Goal: Transaction & Acquisition: Purchase product/service

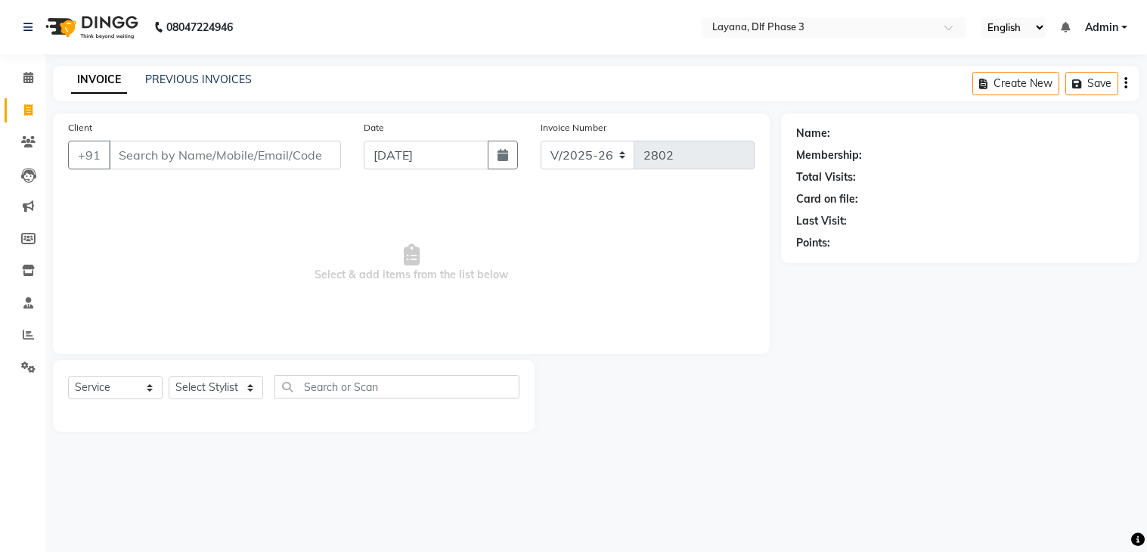
select select "6973"
select select "service"
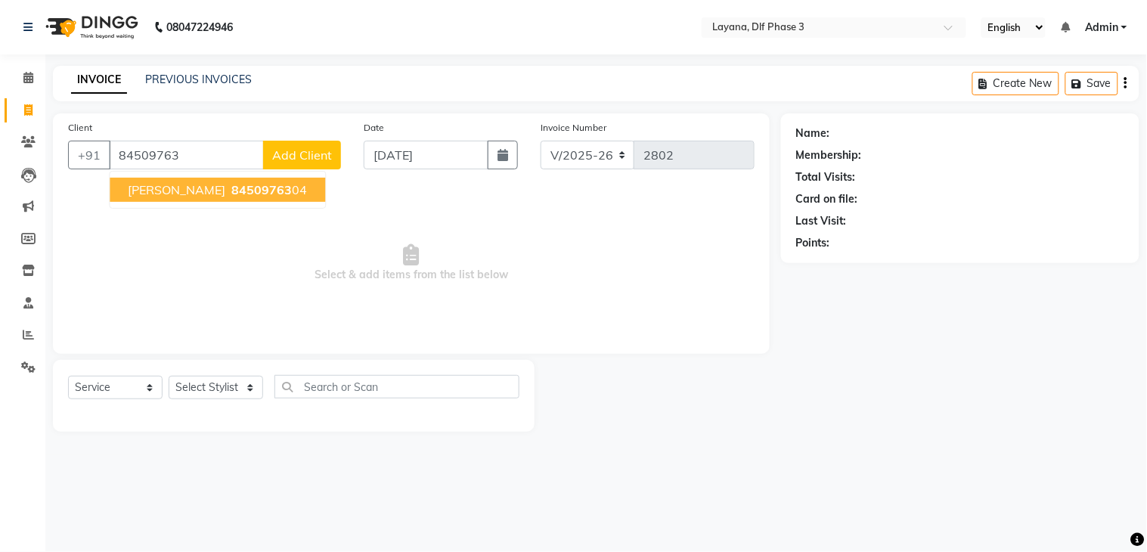
click at [231, 189] on span "84509763" at bounding box center [261, 189] width 60 height 15
type input "8450976304"
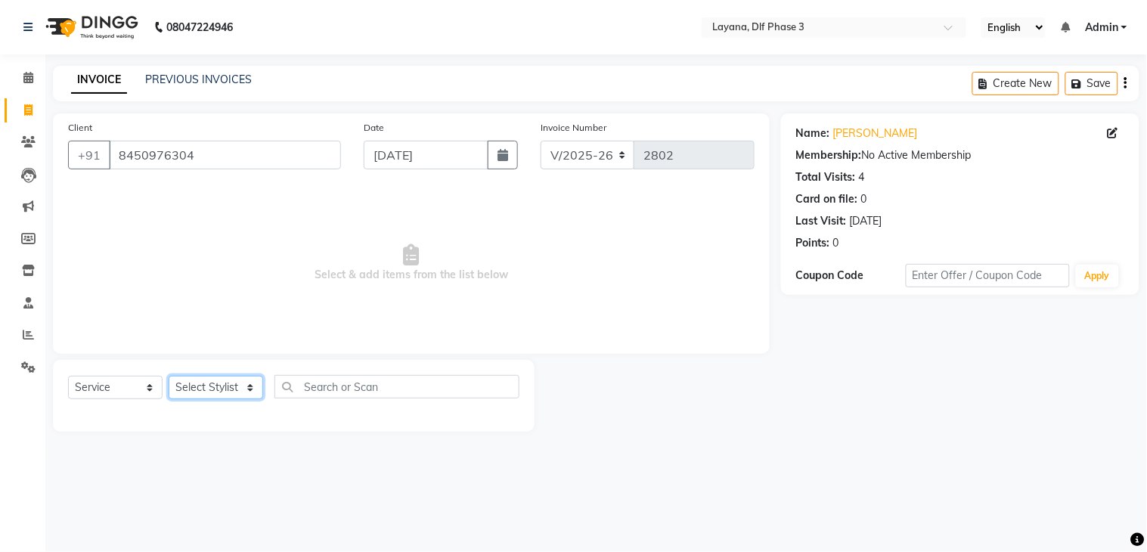
click at [202, 388] on select "Select Stylist Aakhil Attul [PERSON_NAME] [PERSON_NAME][DATE] [PERSON_NAME] [PE…" at bounding box center [216, 387] width 95 height 23
select select "57636"
click at [169, 377] on select "Select Stylist Aakhil Attul [PERSON_NAME] [PERSON_NAME][DATE] [PERSON_NAME] [PE…" at bounding box center [216, 387] width 95 height 23
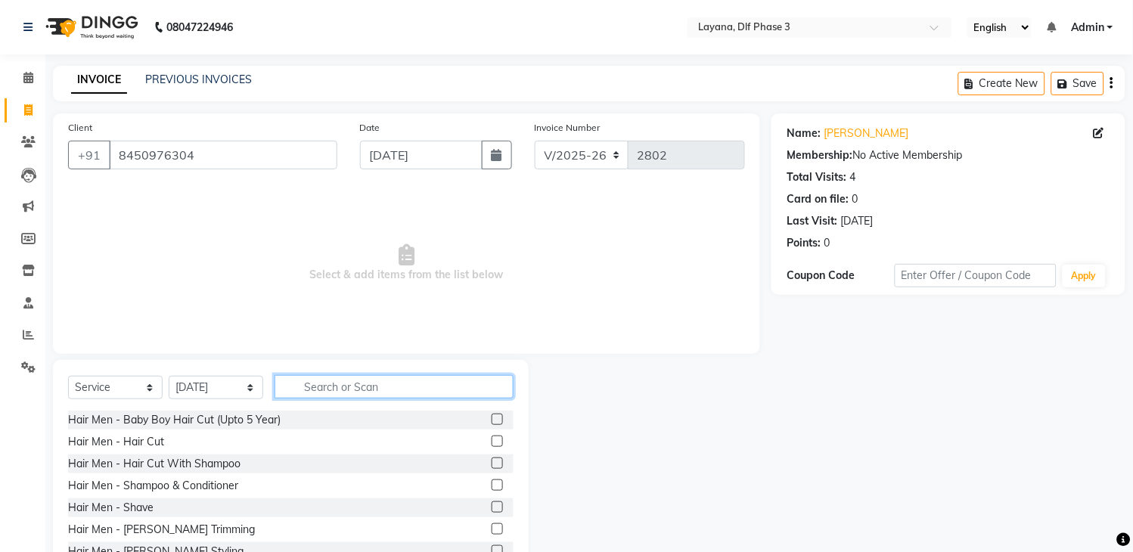
click at [337, 392] on input "text" at bounding box center [393, 386] width 239 height 23
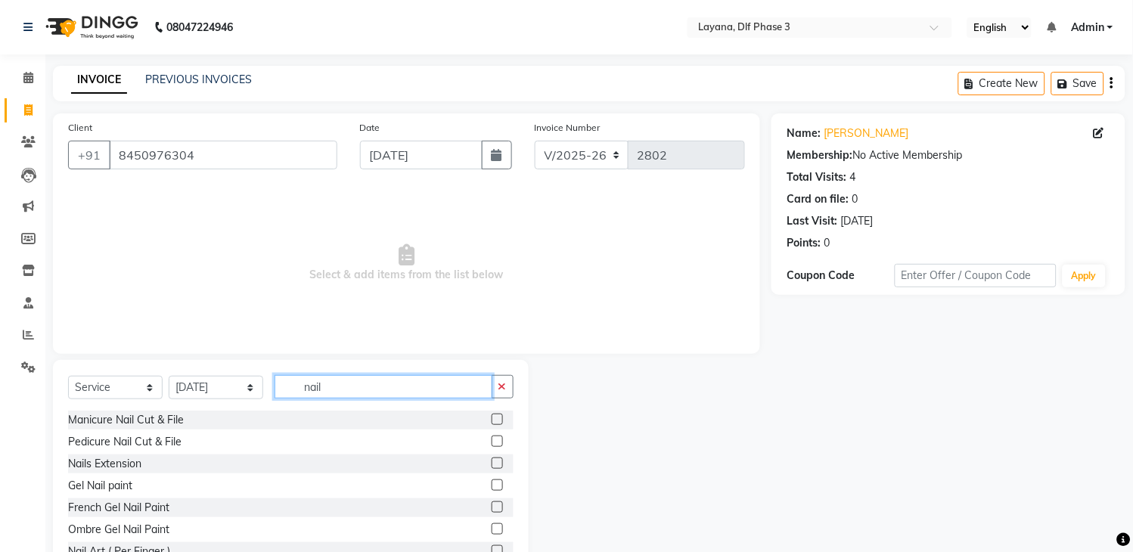
type input "nail"
click at [492, 464] on label at bounding box center [497, 462] width 11 height 11
click at [492, 464] on input "checkbox" at bounding box center [497, 464] width 10 height 10
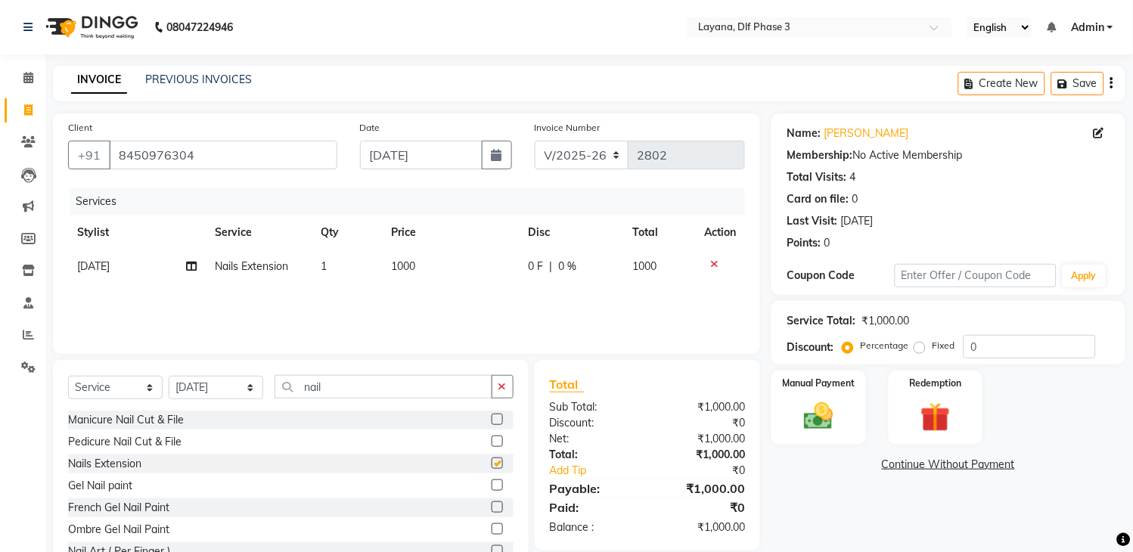
checkbox input "false"
click at [460, 386] on input "nail" at bounding box center [383, 386] width 218 height 23
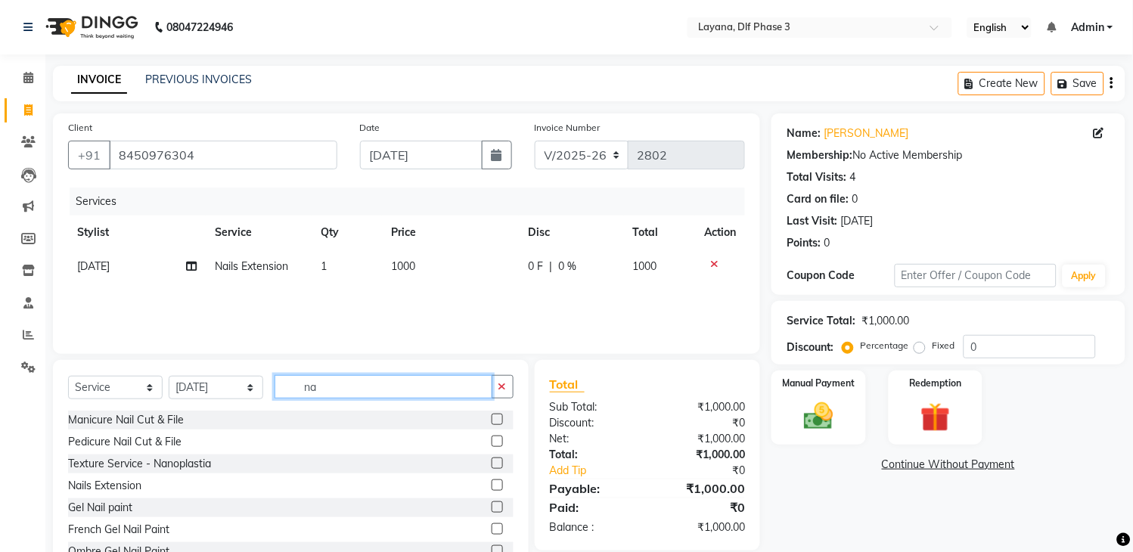
type input "n"
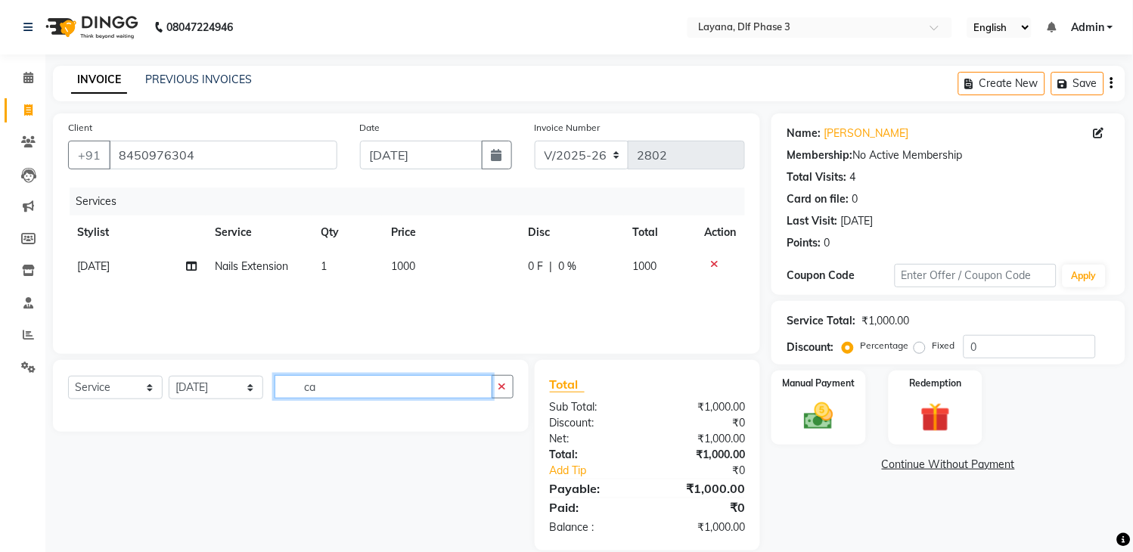
type input "c"
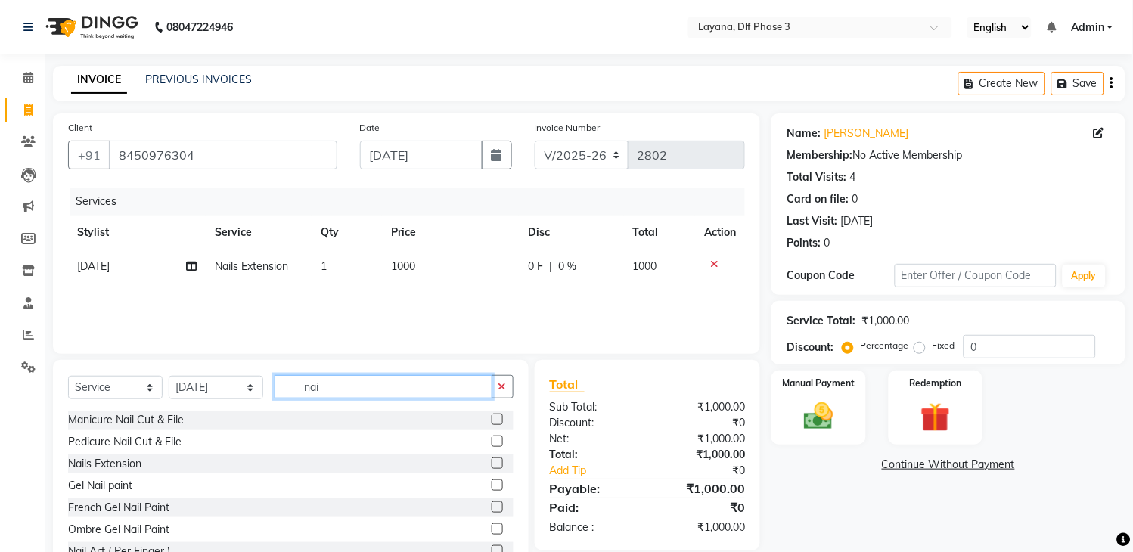
type input "nail"
click at [492, 547] on label at bounding box center [497, 550] width 11 height 11
click at [492, 547] on input "checkbox" at bounding box center [497, 552] width 10 height 10
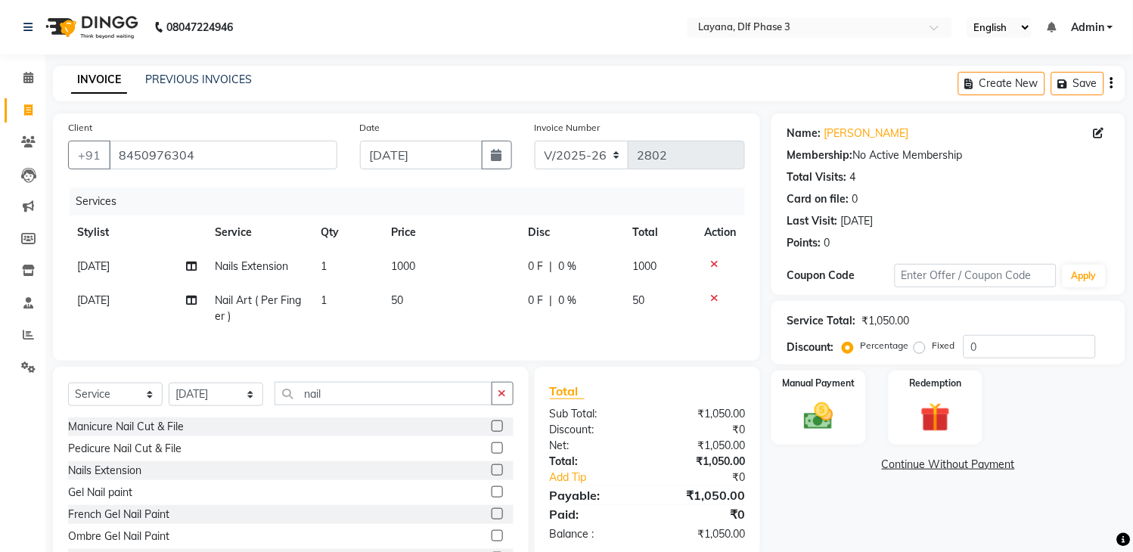
checkbox input "false"
click at [399, 301] on span "50" at bounding box center [397, 300] width 12 height 14
select select "57636"
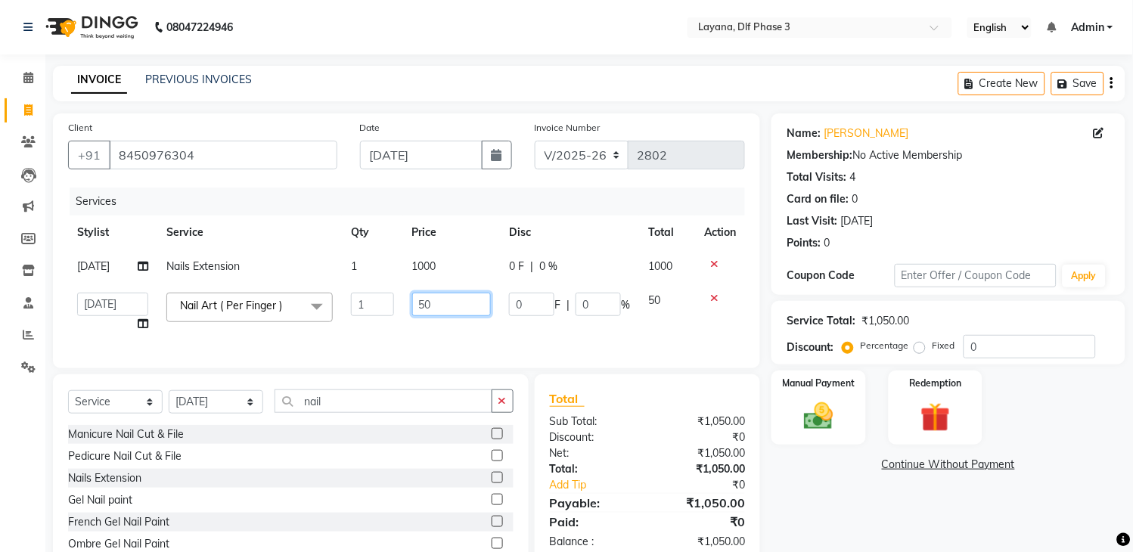
drag, startPoint x: 423, startPoint y: 305, endPoint x: 392, endPoint y: 304, distance: 31.8
click at [418, 304] on input "50" at bounding box center [451, 304] width 79 height 23
type input "80"
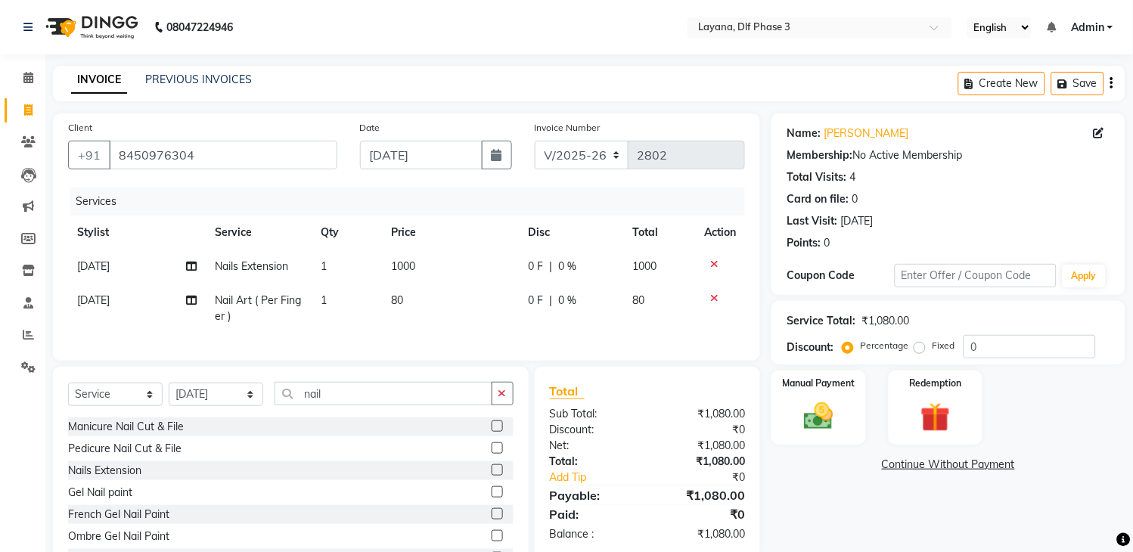
click at [445, 321] on td "80" at bounding box center [450, 309] width 137 height 50
select select "57636"
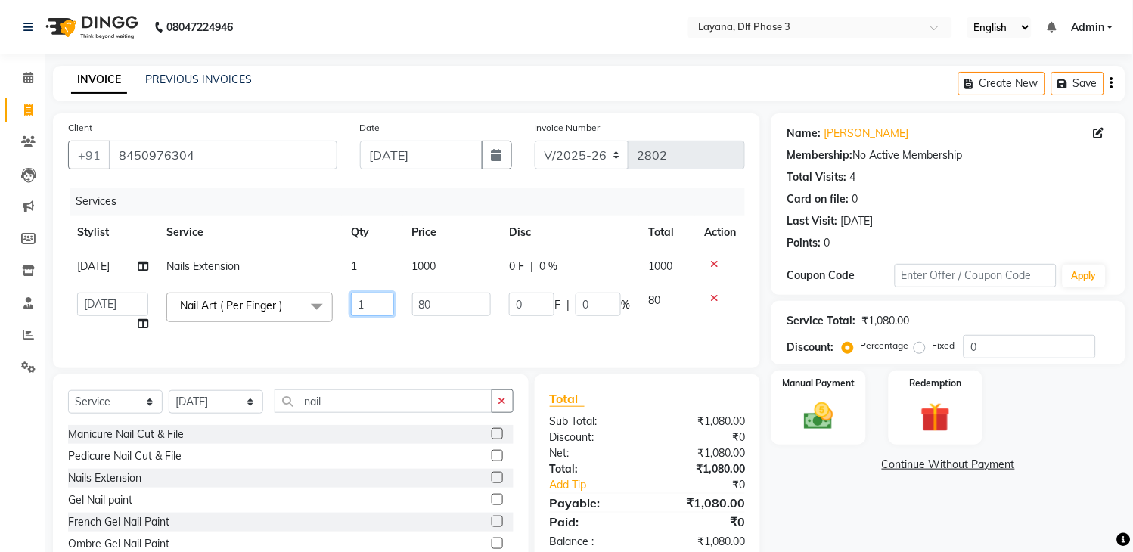
drag, startPoint x: 373, startPoint y: 300, endPoint x: 293, endPoint y: 319, distance: 82.4
click at [293, 319] on tr "Aakhil Attul [PERSON_NAME] [PERSON_NAME][DATE] [PERSON_NAME] [PERSON_NAME] Nail…" at bounding box center [406, 312] width 677 height 57
type input "4"
click at [359, 331] on td "4" at bounding box center [372, 312] width 61 height 57
select select "57636"
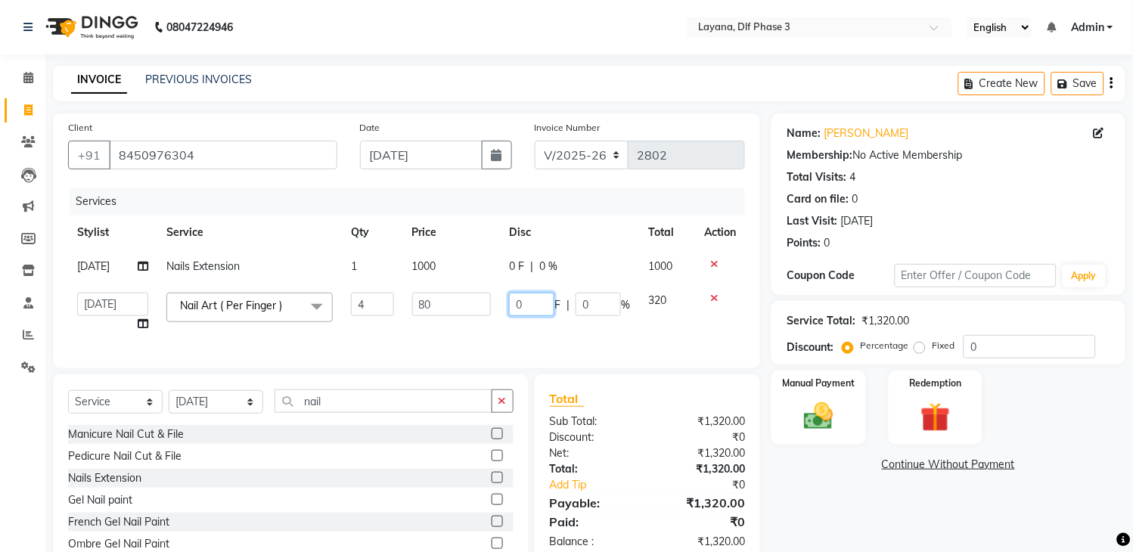
click at [548, 304] on input "0" at bounding box center [531, 304] width 45 height 23
type input "020"
click at [552, 333] on td "020 F | 0 %" at bounding box center [569, 312] width 139 height 57
select select "57636"
click at [832, 399] on img at bounding box center [819, 417] width 50 height 36
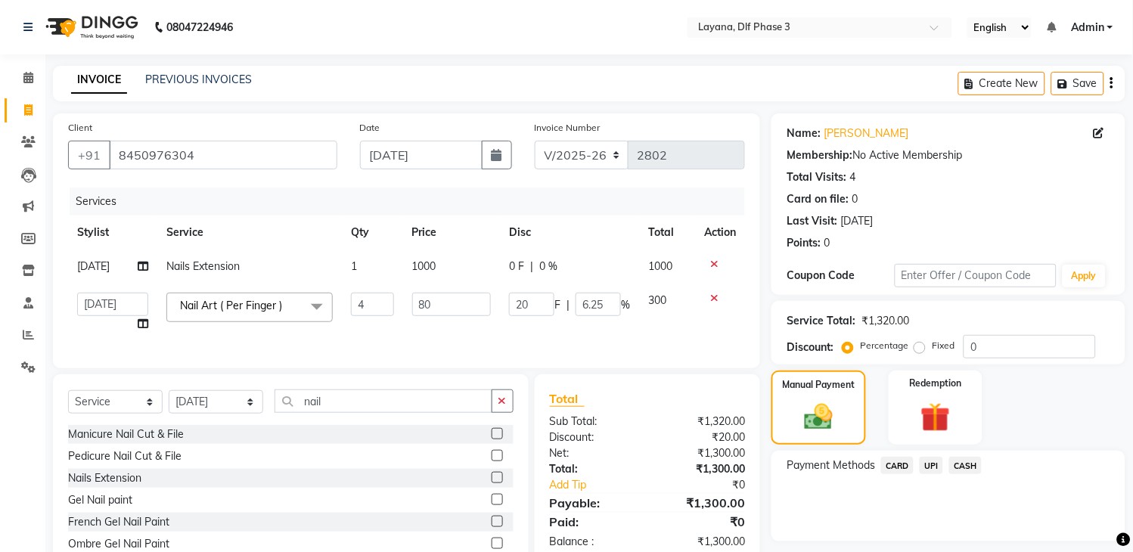
click at [715, 297] on icon at bounding box center [714, 298] width 8 height 11
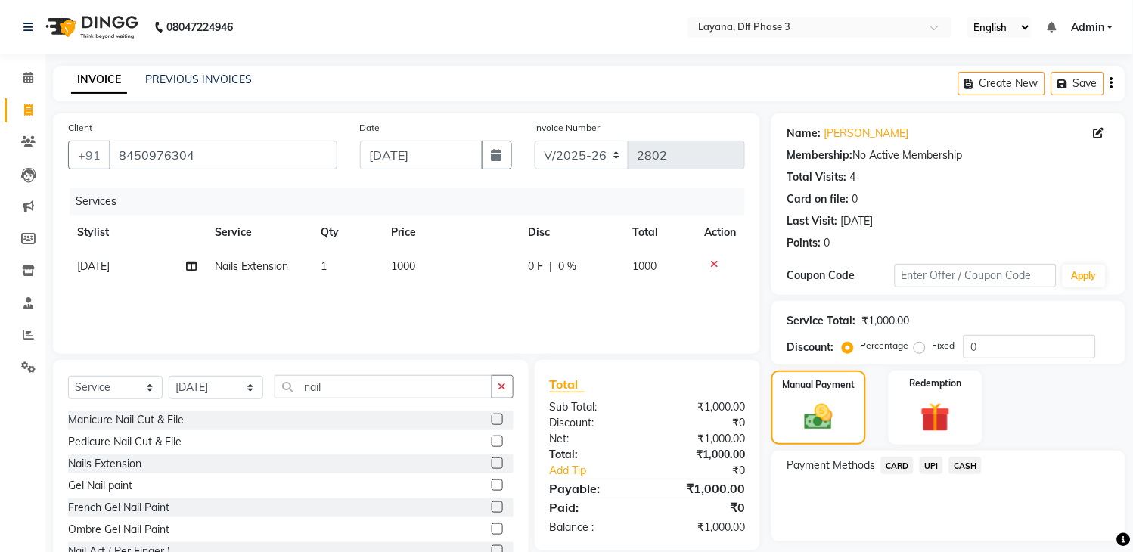
click at [411, 267] on span "1000" at bounding box center [403, 266] width 24 height 14
select select "57636"
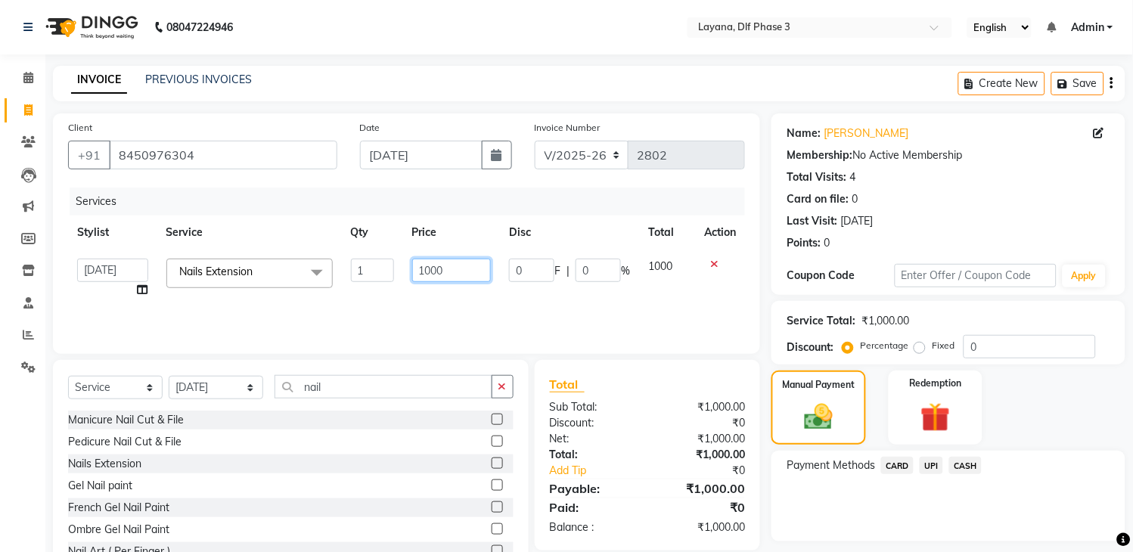
drag, startPoint x: 433, startPoint y: 270, endPoint x: 424, endPoint y: 270, distance: 8.3
click at [424, 270] on input "1000" at bounding box center [451, 270] width 79 height 23
type input "1500"
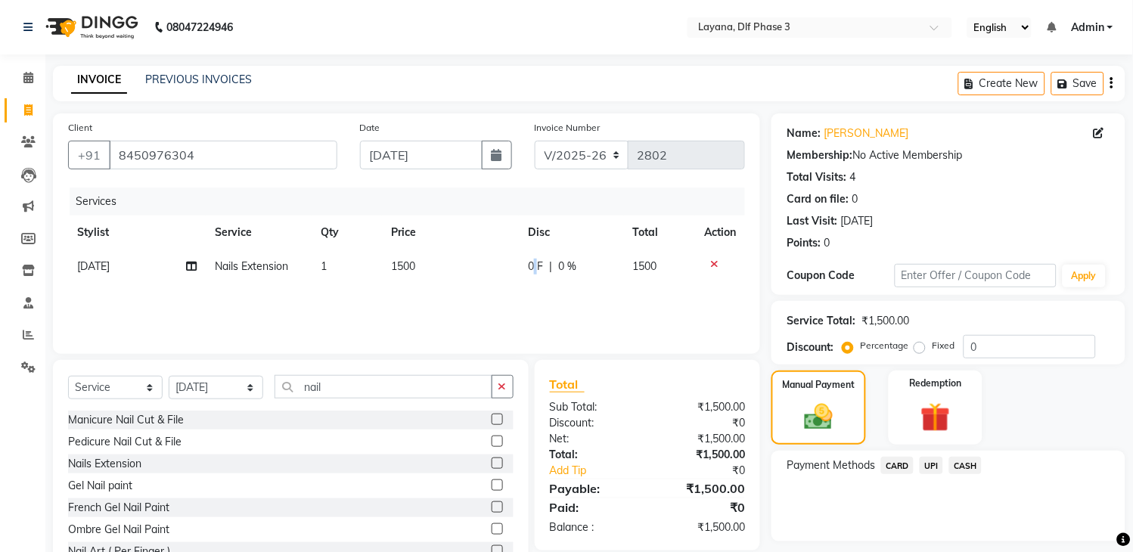
click at [535, 269] on span "0 F" at bounding box center [535, 267] width 15 height 16
select select "57636"
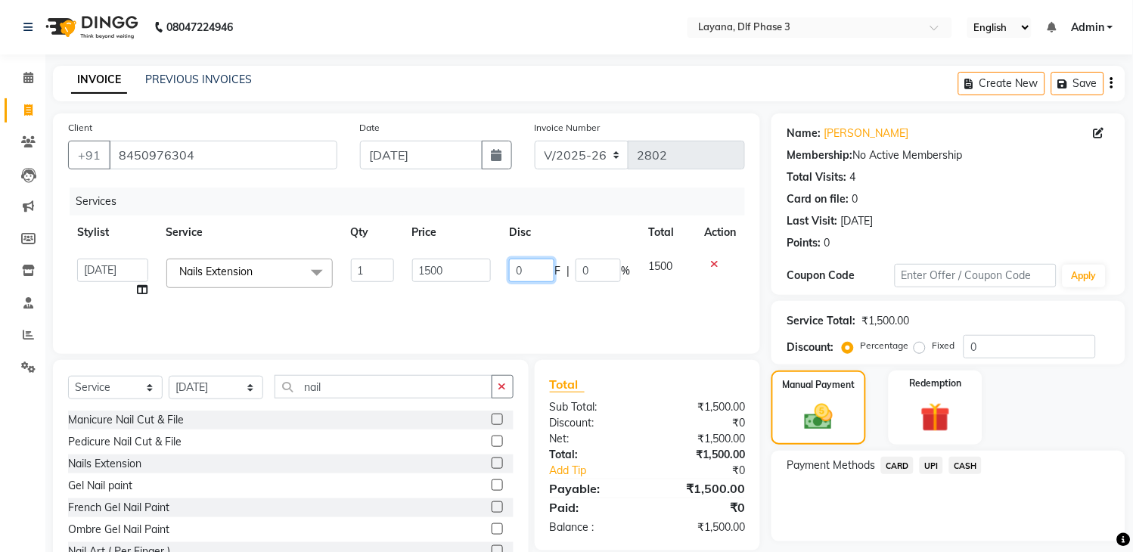
click at [535, 269] on input "0" at bounding box center [531, 270] width 45 height 23
type input "0"
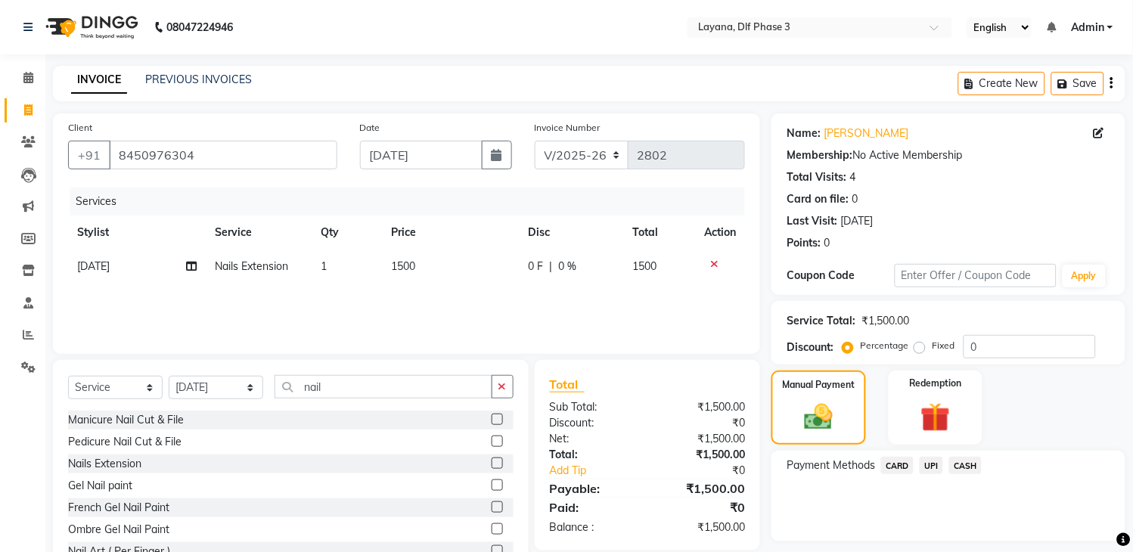
click at [431, 270] on td "1500" at bounding box center [450, 267] width 137 height 34
select select "57636"
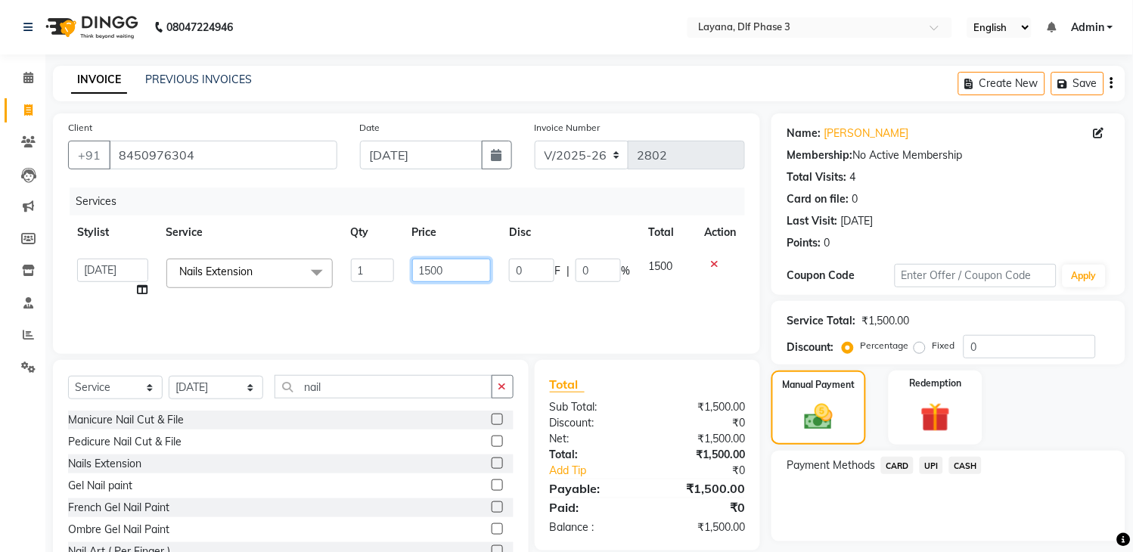
click at [431, 270] on input "1500" at bounding box center [451, 270] width 79 height 23
type input "1000"
click at [436, 295] on div "Services Stylist Service Qty Price Disc Total Action Aakhil Attul [PERSON_NAME]…" at bounding box center [406, 263] width 677 height 151
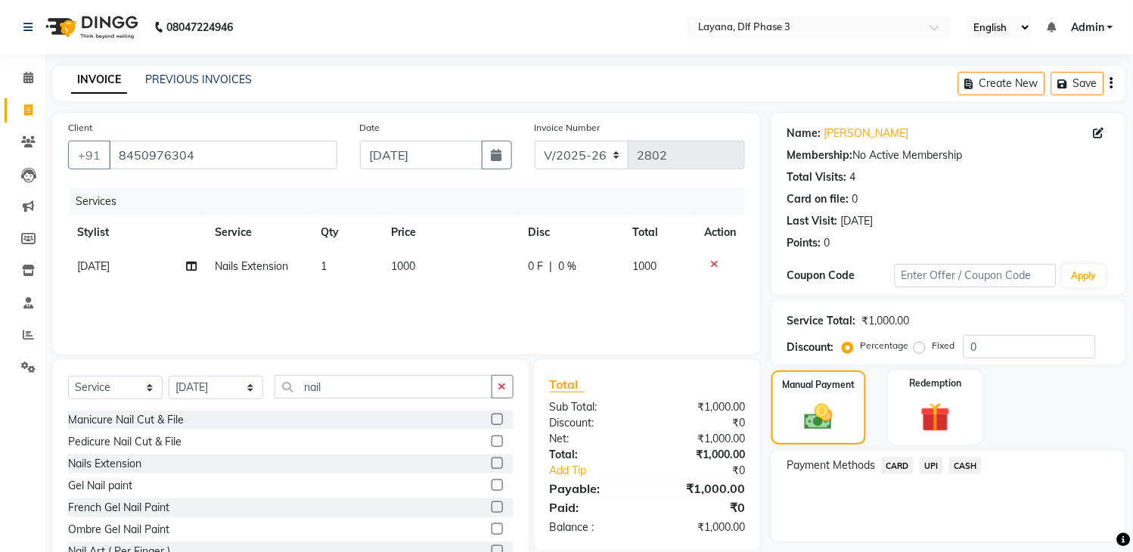
click at [492, 544] on div at bounding box center [503, 551] width 22 height 19
click at [492, 549] on label at bounding box center [497, 550] width 11 height 11
click at [492, 549] on input "checkbox" at bounding box center [497, 552] width 10 height 10
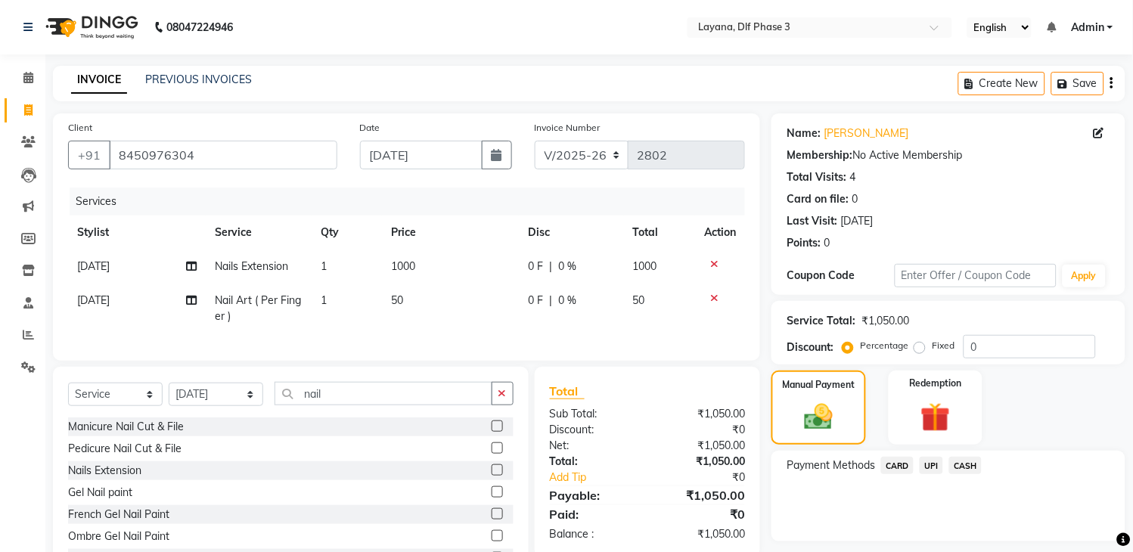
checkbox input "false"
click at [396, 296] on span "50" at bounding box center [397, 300] width 12 height 14
select select "57636"
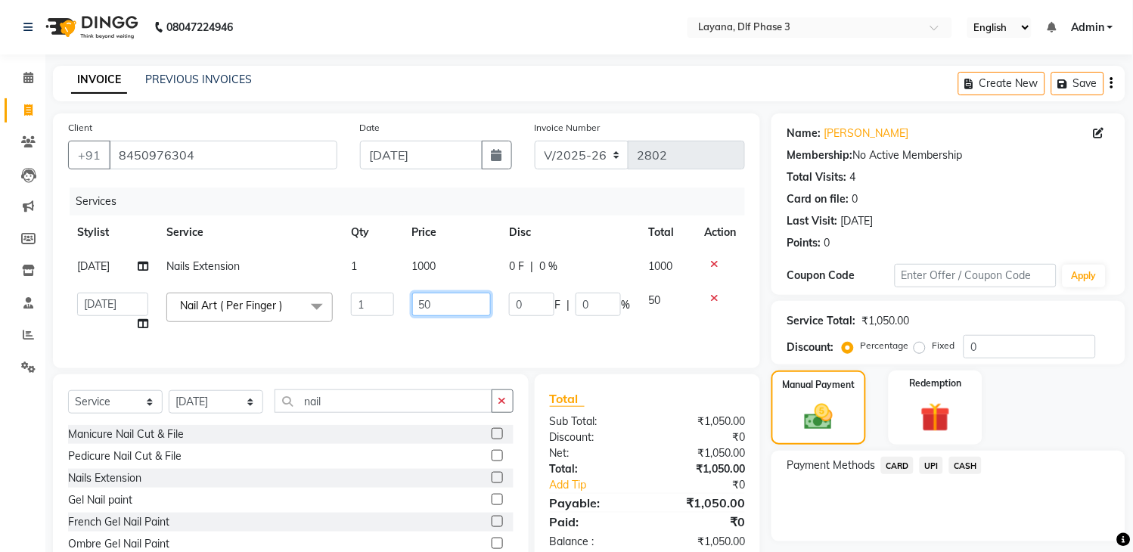
drag, startPoint x: 422, startPoint y: 303, endPoint x: 414, endPoint y: 303, distance: 8.3
click at [414, 303] on input "50" at bounding box center [451, 304] width 79 height 23
type input "80"
click at [444, 320] on td "80" at bounding box center [451, 312] width 97 height 57
select select "57636"
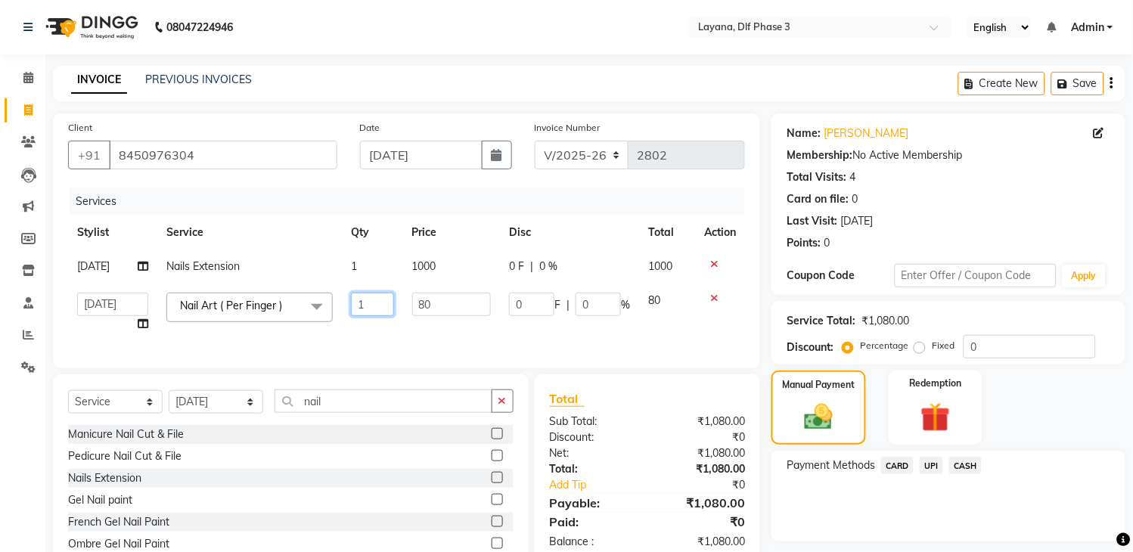
click at [389, 305] on input "1" at bounding box center [372, 304] width 43 height 23
type input "4"
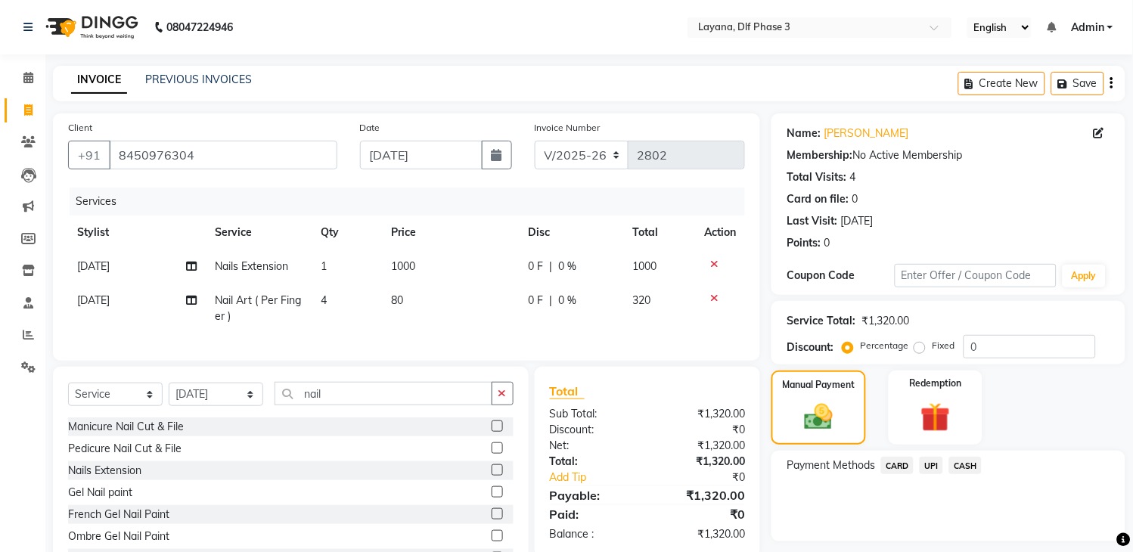
click at [539, 302] on span "0 F" at bounding box center [535, 301] width 15 height 16
select select "57636"
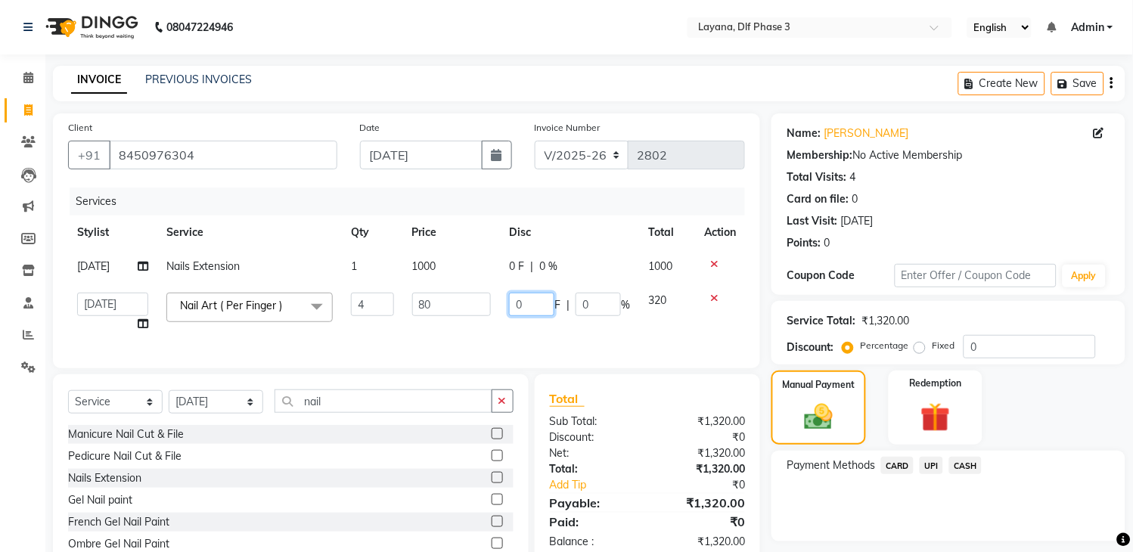
click at [539, 302] on input "0" at bounding box center [531, 304] width 45 height 23
type input "020"
click at [557, 345] on div "Services Stylist Service Qty Price Disc Total Action [DATE] Nails Extension 1 1…" at bounding box center [406, 271] width 677 height 166
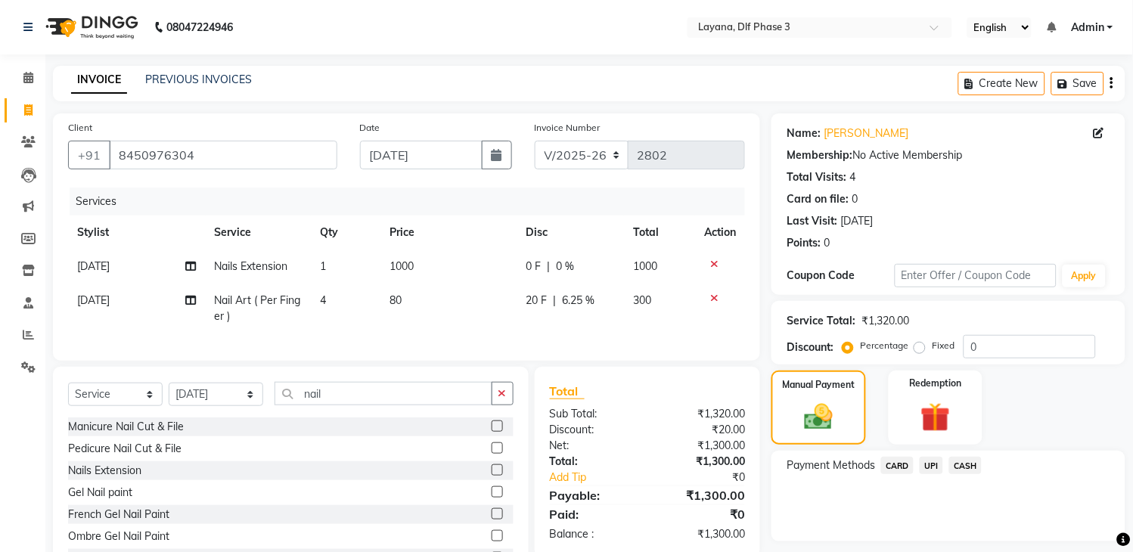
click at [932, 463] on span "UPI" at bounding box center [931, 465] width 23 height 17
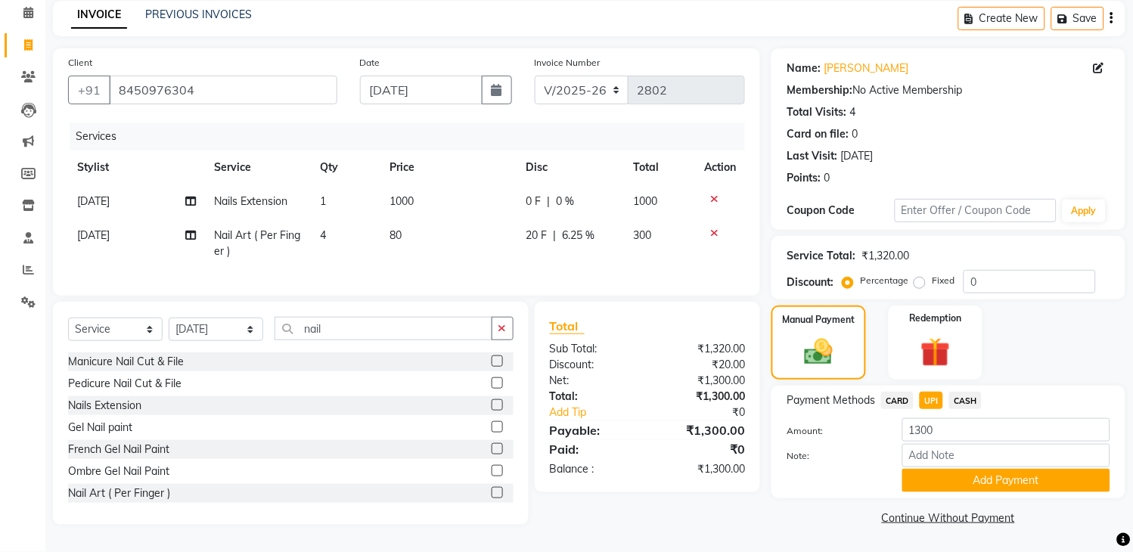
drag, startPoint x: 988, startPoint y: 477, endPoint x: 1038, endPoint y: 458, distance: 53.4
click at [1011, 469] on button "Add Payment" at bounding box center [1006, 480] width 208 height 23
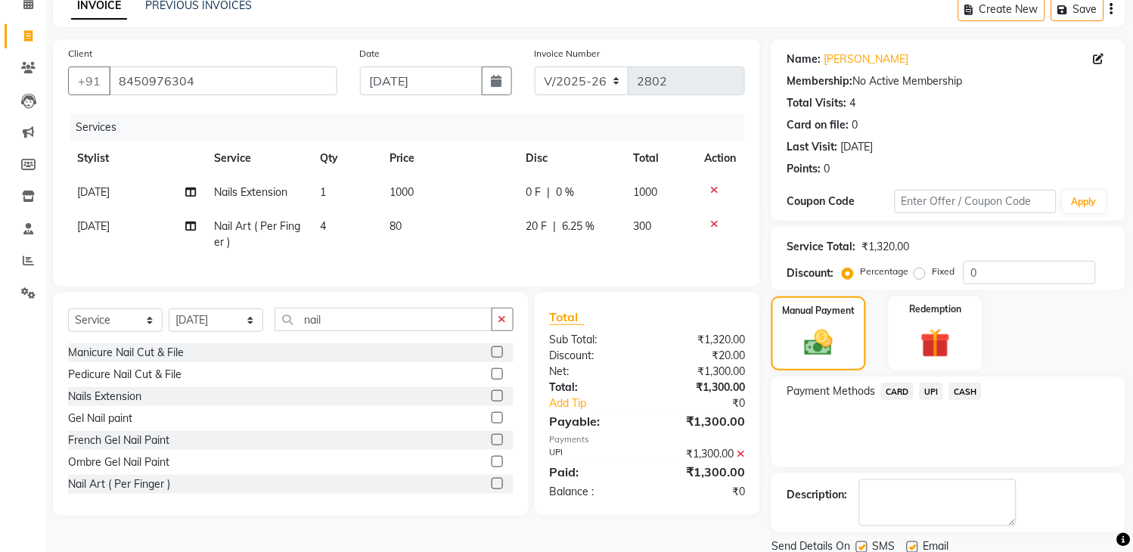
scroll to position [129, 0]
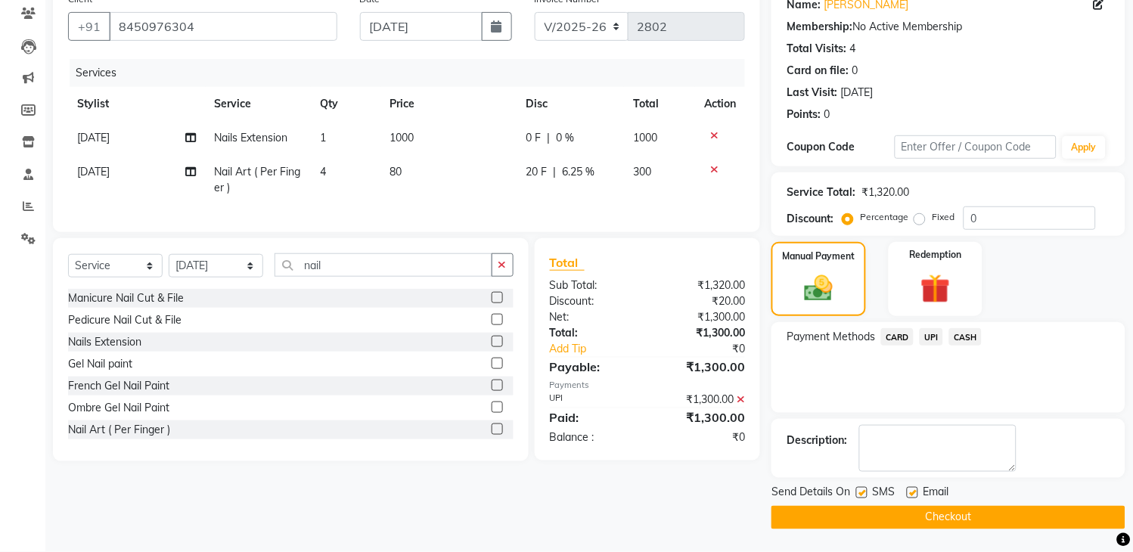
click at [858, 490] on label at bounding box center [861, 492] width 11 height 11
click at [858, 490] on input "checkbox" at bounding box center [861, 494] width 10 height 10
checkbox input "false"
click at [875, 516] on button "Checkout" at bounding box center [948, 517] width 354 height 23
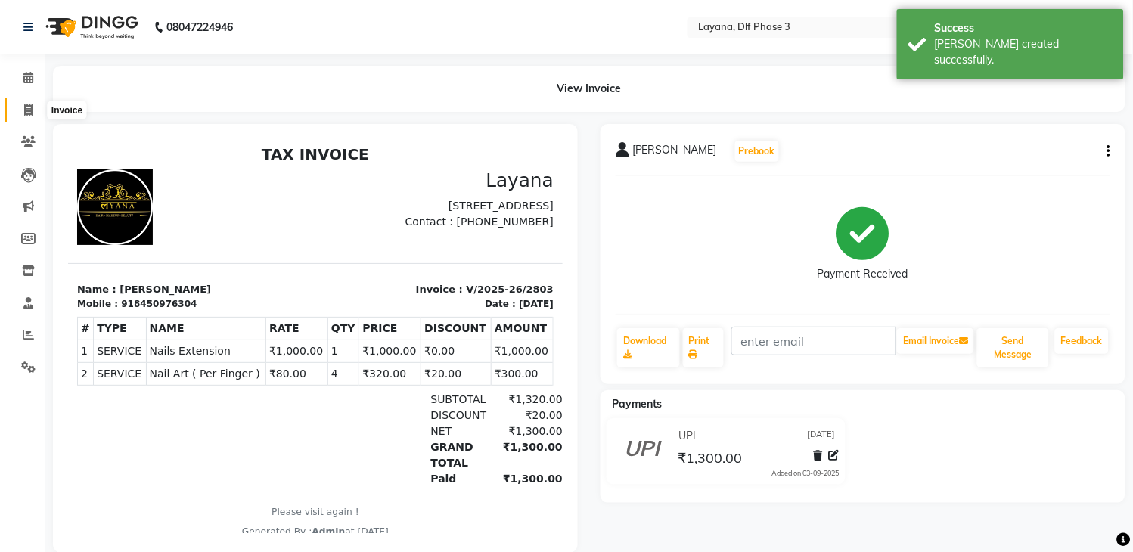
click at [24, 107] on icon at bounding box center [28, 109] width 8 height 11
select select "service"
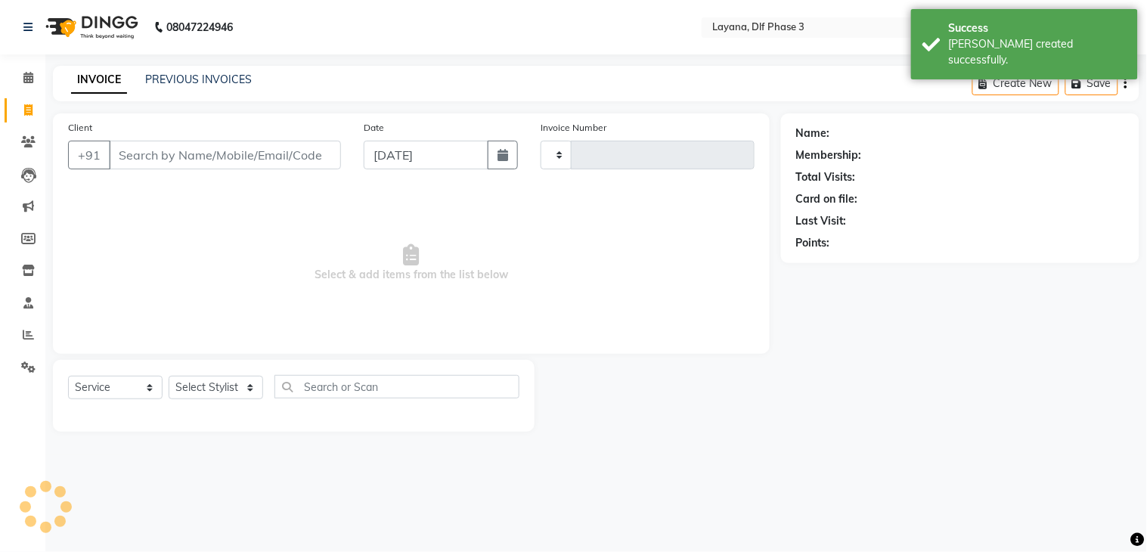
type input "2804"
select select "6973"
click at [33, 336] on span at bounding box center [28, 335] width 26 height 17
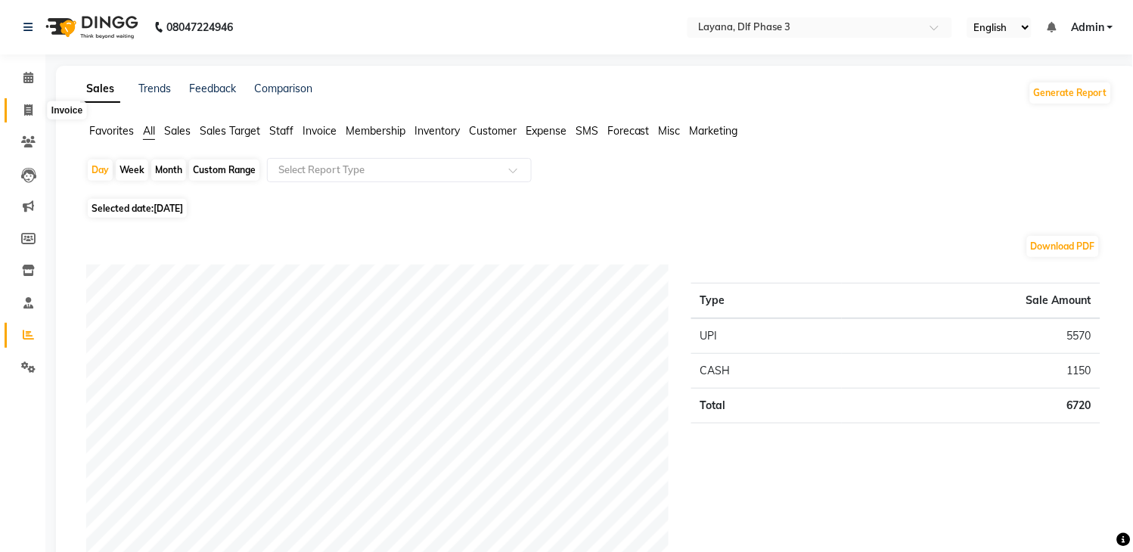
click at [18, 110] on span at bounding box center [28, 110] width 26 height 17
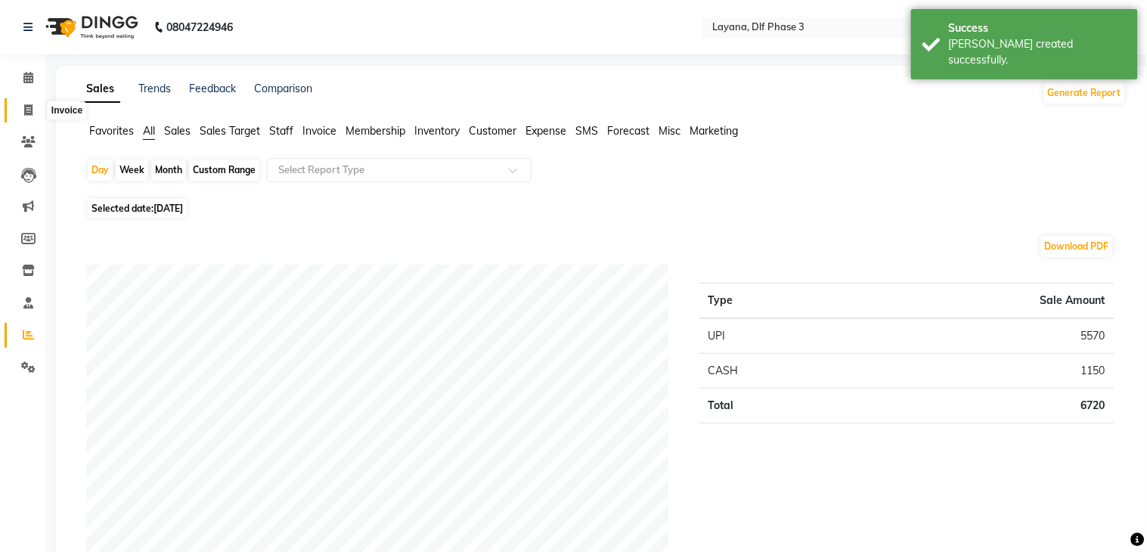
select select "6973"
select select "service"
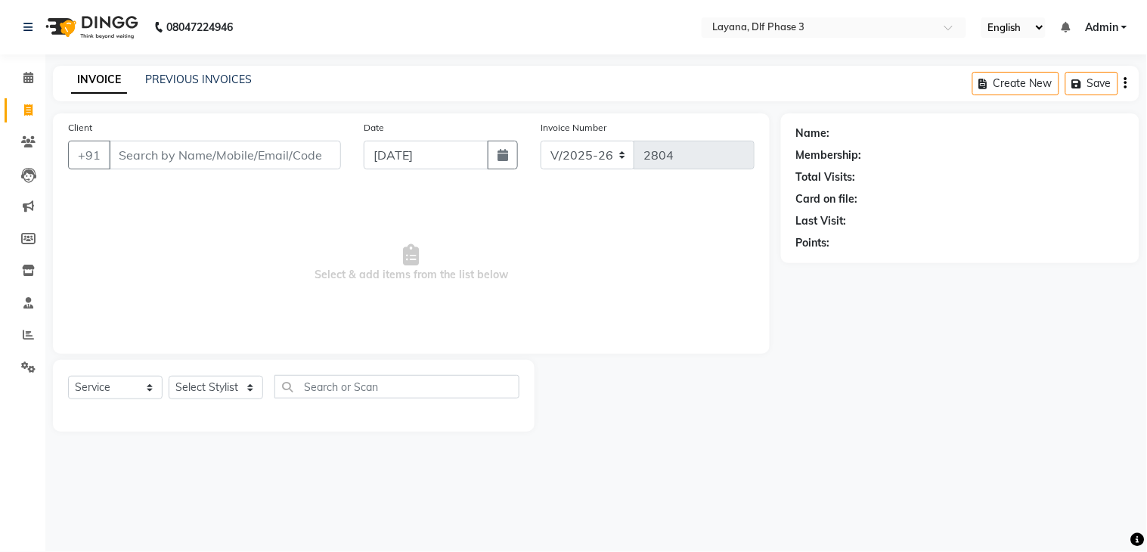
click at [179, 147] on input "Client" at bounding box center [225, 155] width 232 height 29
type input "9110108100"
click at [298, 150] on span "Add Client" at bounding box center [302, 154] width 60 height 15
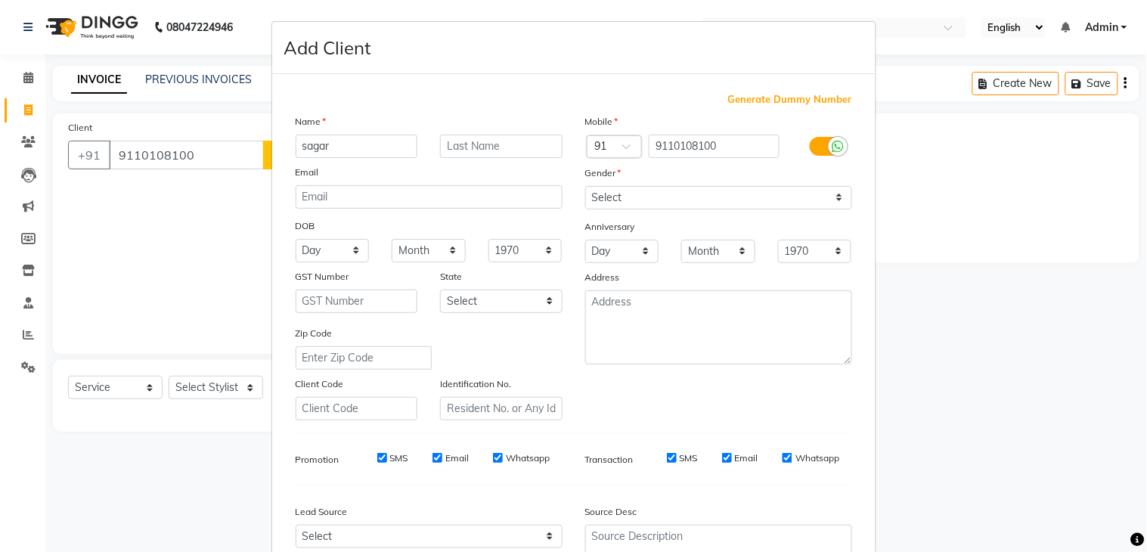
type input "sagar"
click at [600, 197] on select "Select [DEMOGRAPHIC_DATA] [DEMOGRAPHIC_DATA] Other Prefer Not To Say" at bounding box center [718, 197] width 267 height 23
select select "[DEMOGRAPHIC_DATA]"
click at [585, 186] on select "Select [DEMOGRAPHIC_DATA] [DEMOGRAPHIC_DATA] Other Prefer Not To Say" at bounding box center [718, 197] width 267 height 23
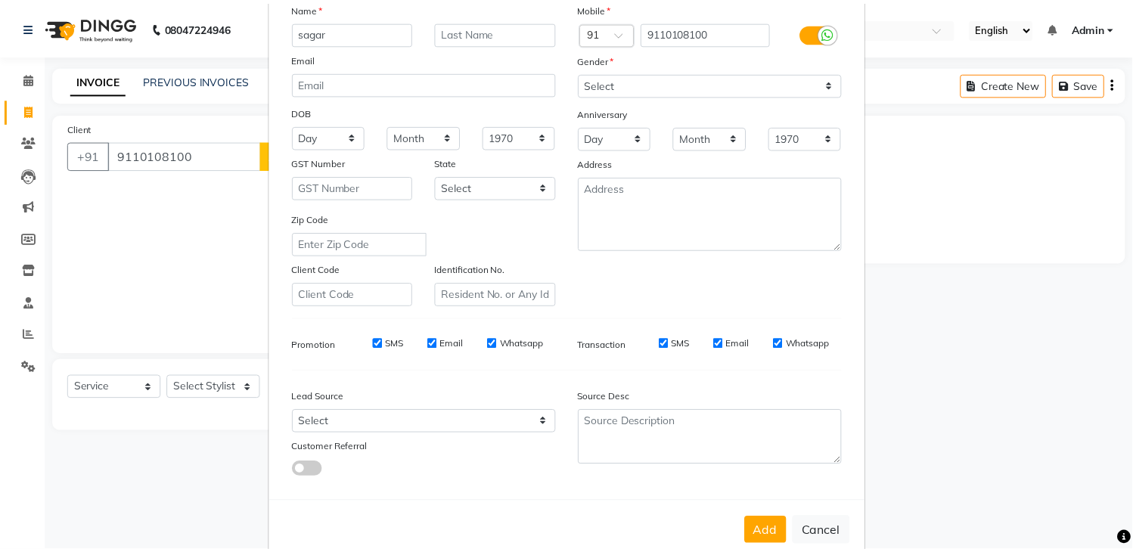
scroll to position [147, 0]
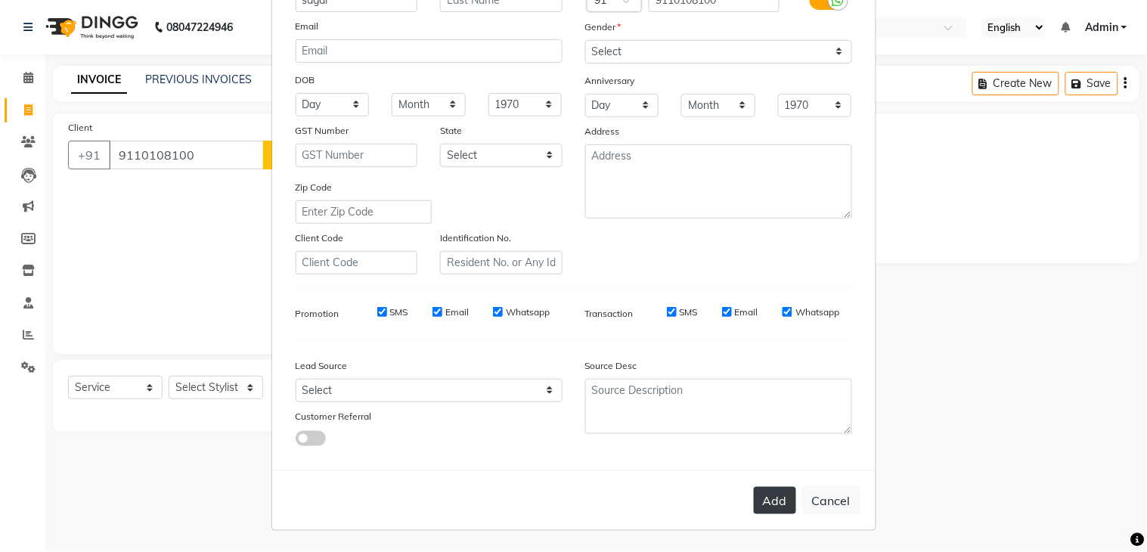
click at [772, 501] on button "Add" at bounding box center [775, 500] width 42 height 27
select select
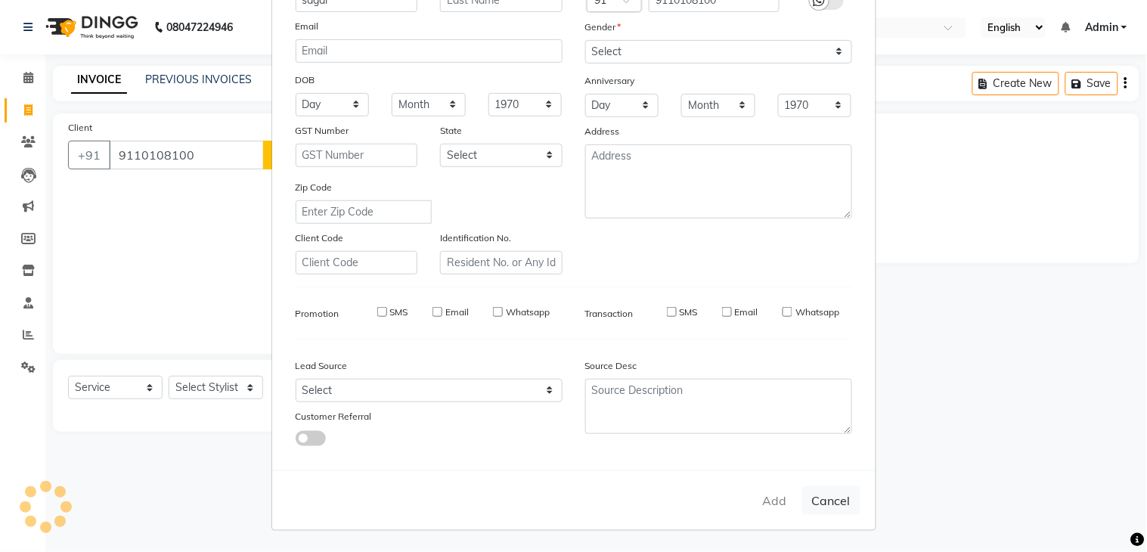
select select
checkbox input "false"
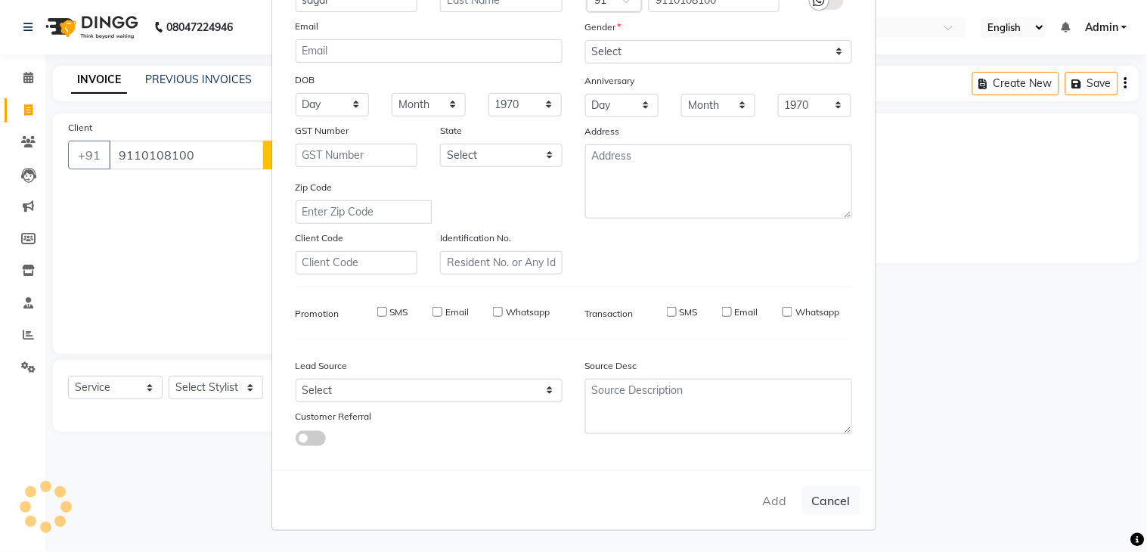
checkbox input "false"
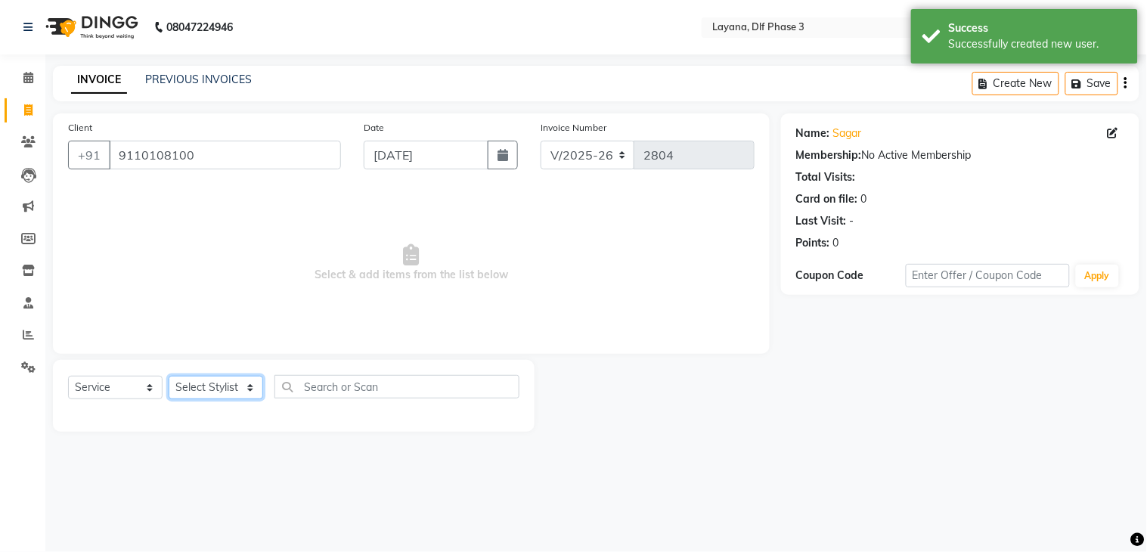
click at [219, 389] on select "Select Stylist Aakhil Attul [PERSON_NAME] [PERSON_NAME][DATE] [PERSON_NAME] [PE…" at bounding box center [216, 387] width 95 height 23
select select "86266"
click at [169, 377] on select "Select Stylist Aakhil Attul [PERSON_NAME] [PERSON_NAME][DATE] [PERSON_NAME] [PE…" at bounding box center [216, 387] width 95 height 23
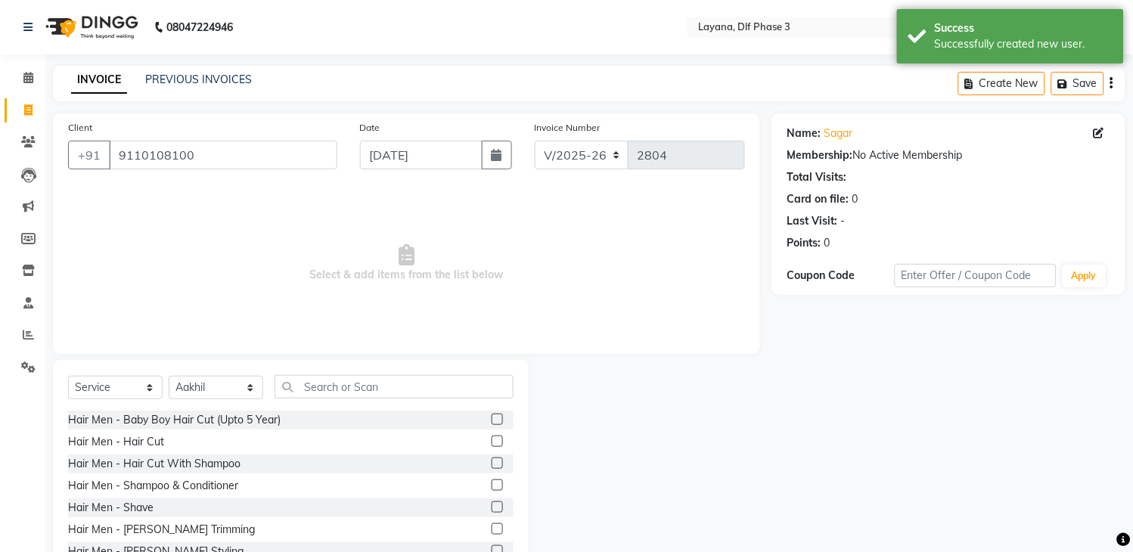
click at [492, 440] on label at bounding box center [497, 441] width 11 height 11
click at [492, 440] on input "checkbox" at bounding box center [497, 442] width 10 height 10
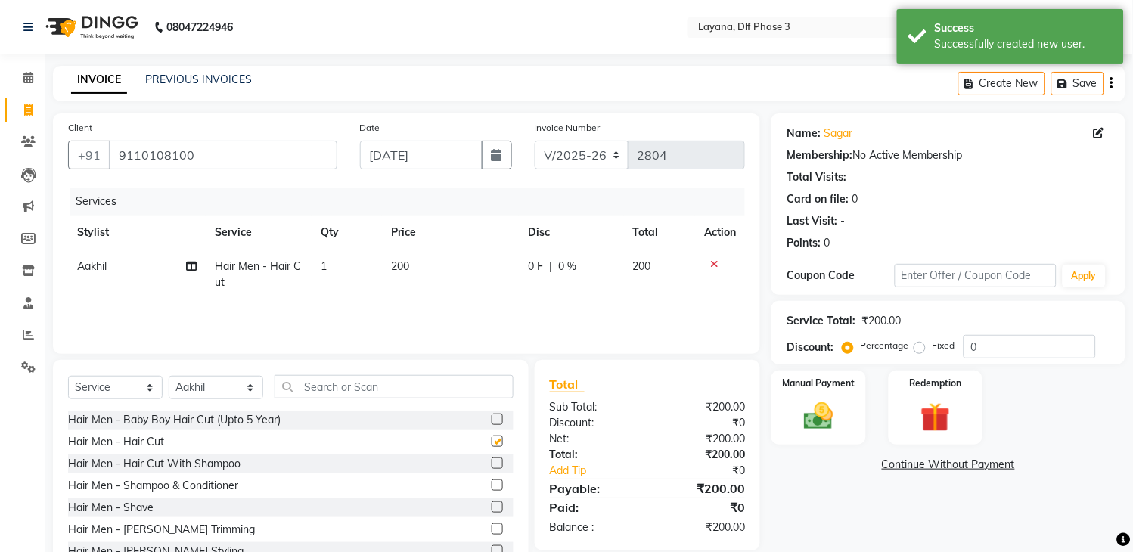
checkbox input "false"
click at [492, 523] on label at bounding box center [497, 528] width 11 height 11
click at [492, 525] on input "checkbox" at bounding box center [497, 530] width 10 height 10
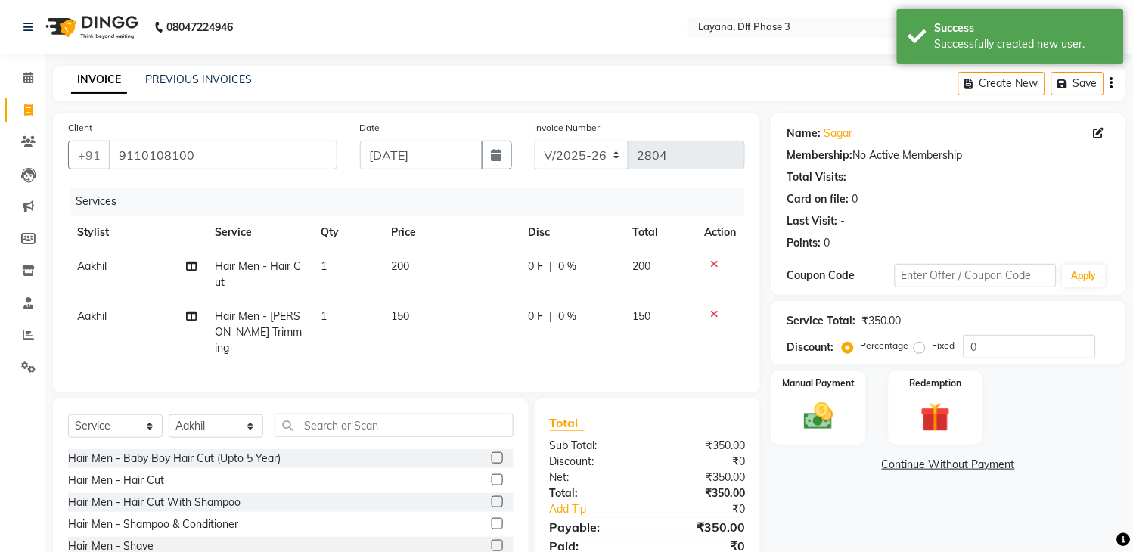
checkbox input "false"
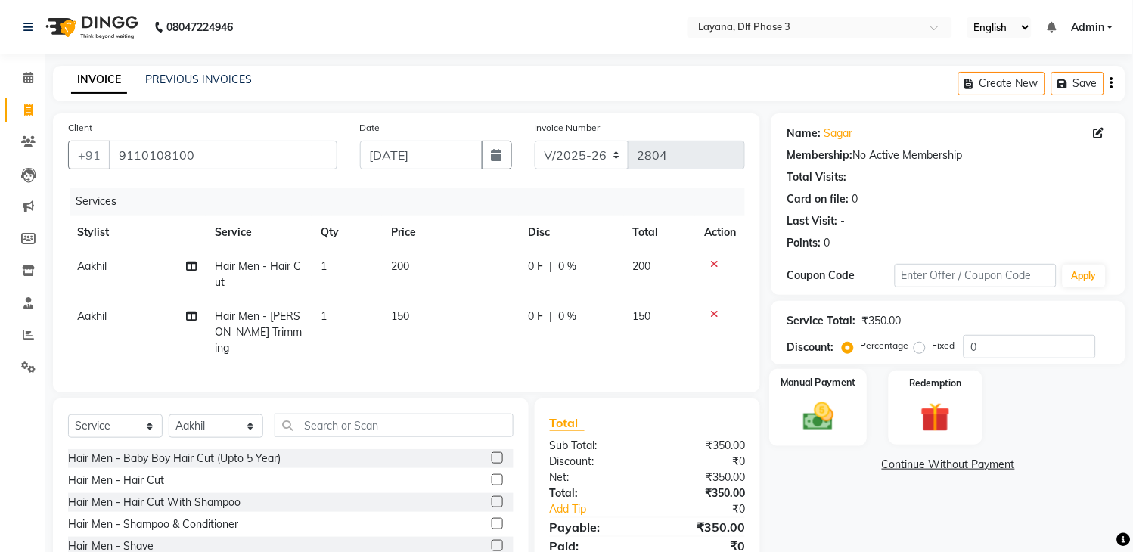
click at [837, 421] on img at bounding box center [819, 417] width 50 height 36
click at [927, 469] on span "UPI" at bounding box center [931, 465] width 23 height 17
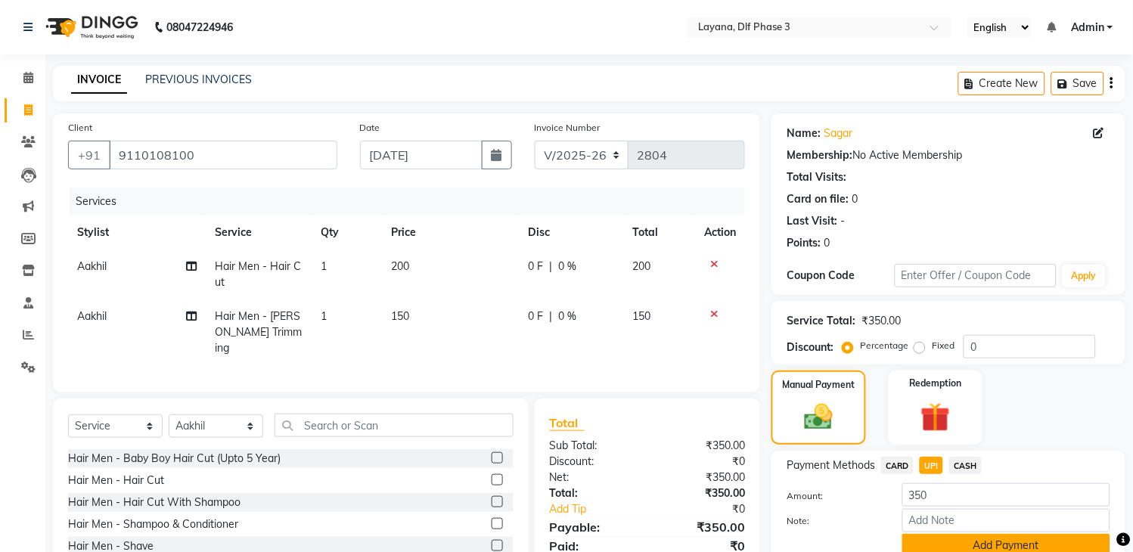
click at [965, 541] on button "Add Payment" at bounding box center [1006, 545] width 208 height 23
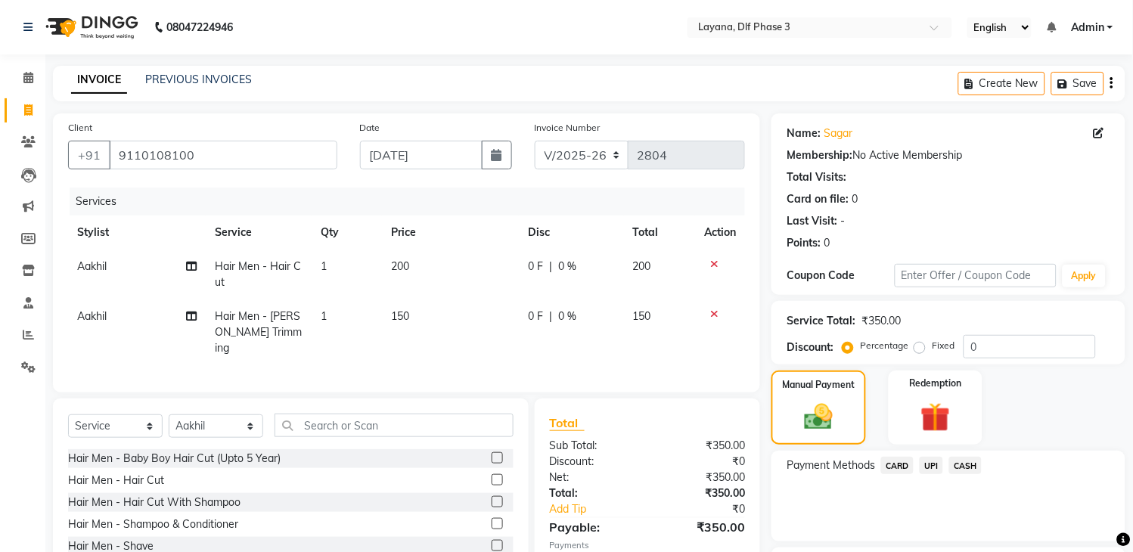
scroll to position [129, 0]
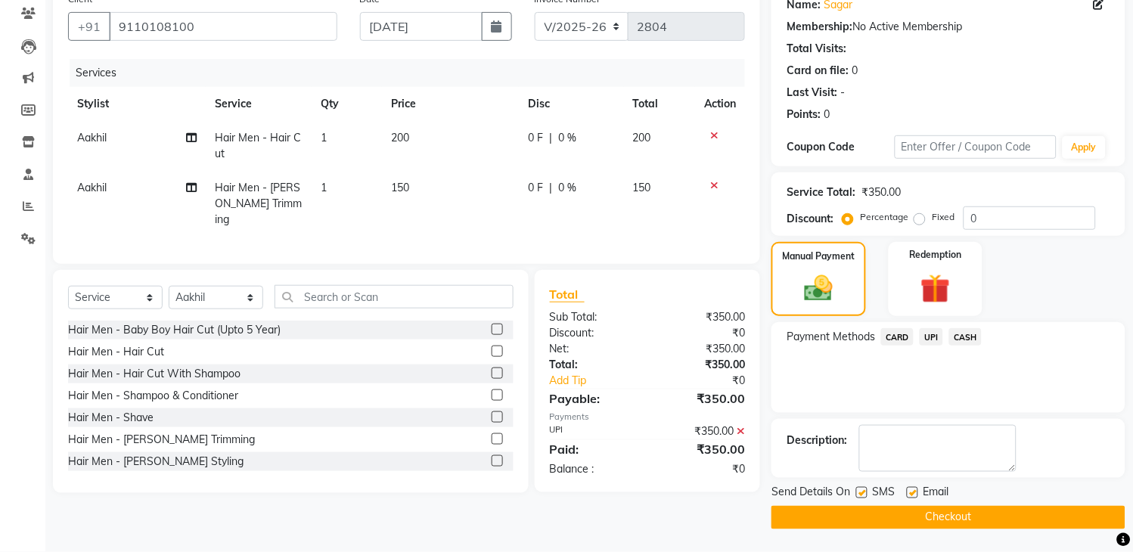
click at [966, 517] on button "Checkout" at bounding box center [948, 517] width 354 height 23
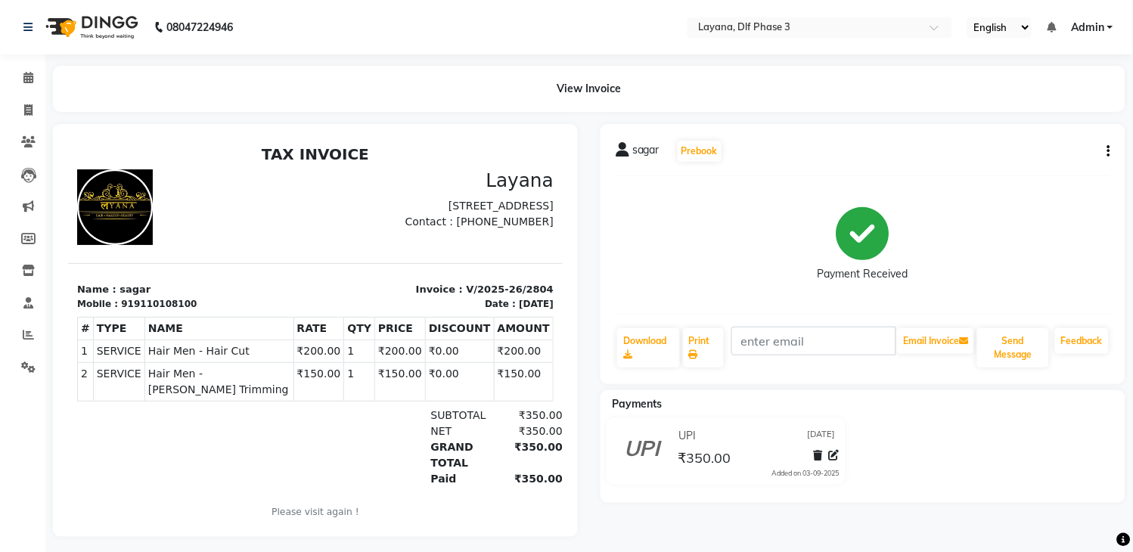
click at [966, 517] on div "sagar Prebook Payment Received Download Print Email Invoice Send Message Feedba…" at bounding box center [862, 330] width 547 height 413
click at [24, 110] on icon at bounding box center [28, 109] width 8 height 11
select select "service"
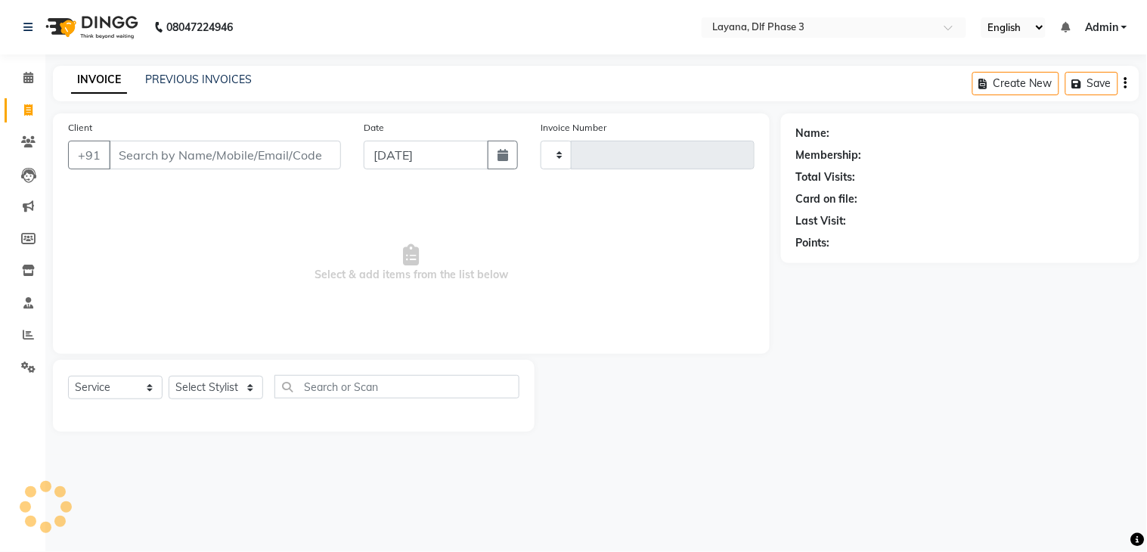
type input "2805"
select select "6973"
click at [144, 153] on input "Client" at bounding box center [225, 155] width 232 height 29
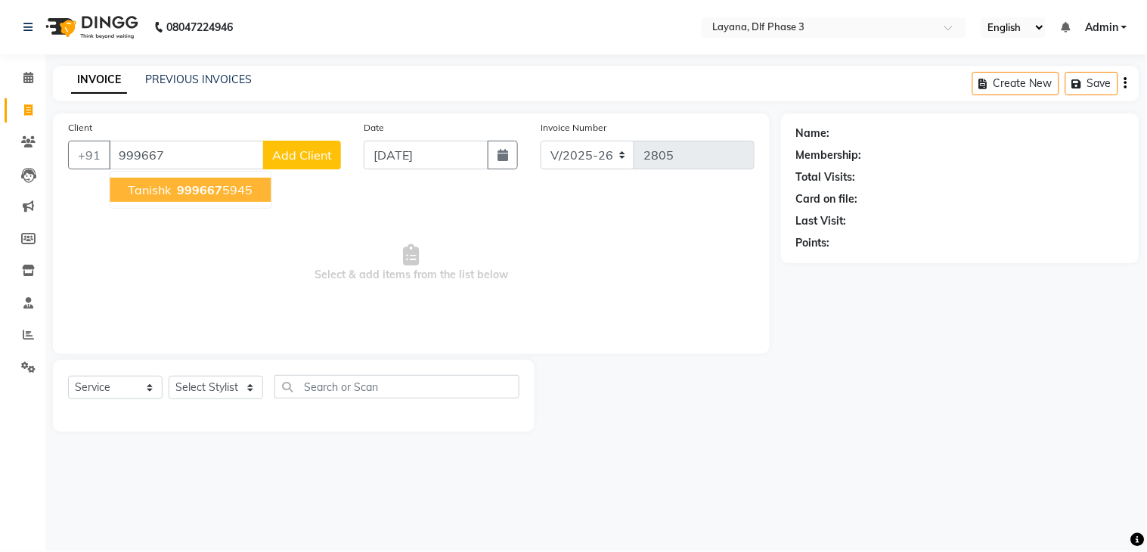
click at [140, 180] on button "Tanishk 999667 5945" at bounding box center [190, 190] width 161 height 24
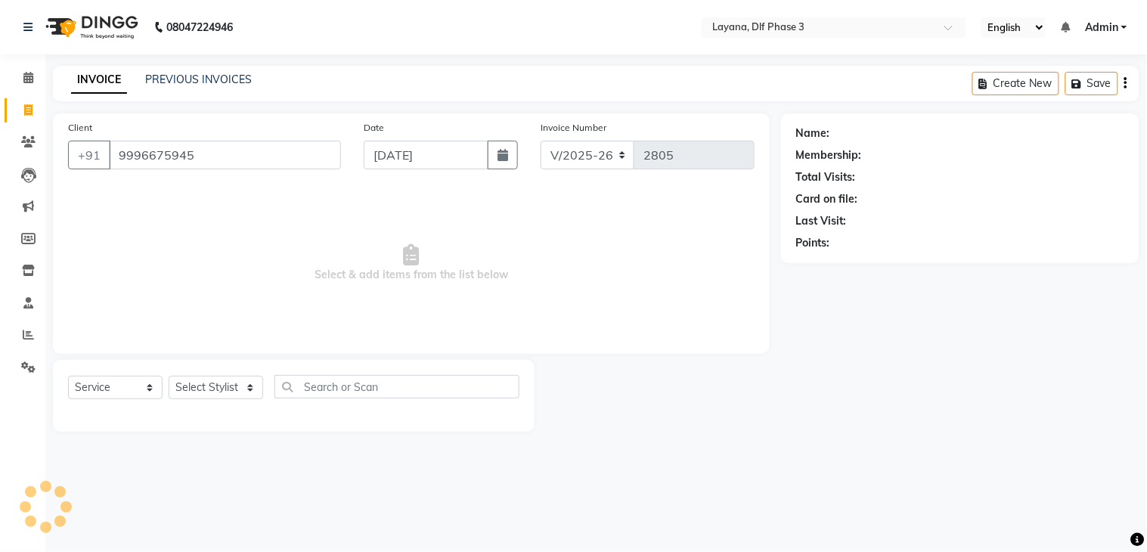
type input "9996675945"
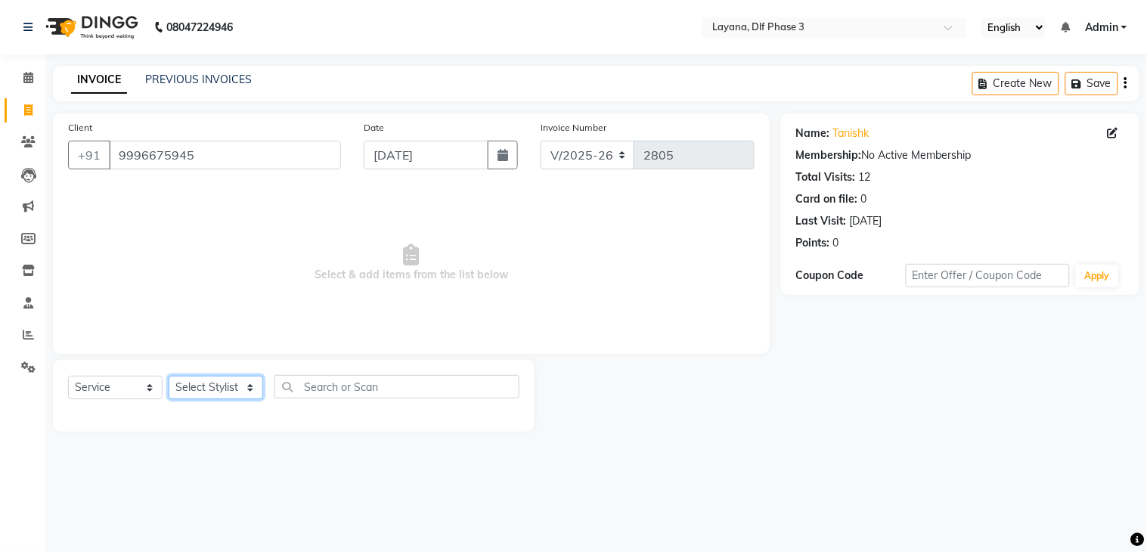
click at [207, 394] on select "Select Stylist Aakhil Attul [PERSON_NAME] [PERSON_NAME][DATE] [PERSON_NAME] [PE…" at bounding box center [216, 387] width 95 height 23
select select "57667"
click at [169, 377] on select "Select Stylist Aakhil Attul [PERSON_NAME] [PERSON_NAME][DATE] [PERSON_NAME] [PE…" at bounding box center [216, 387] width 95 height 23
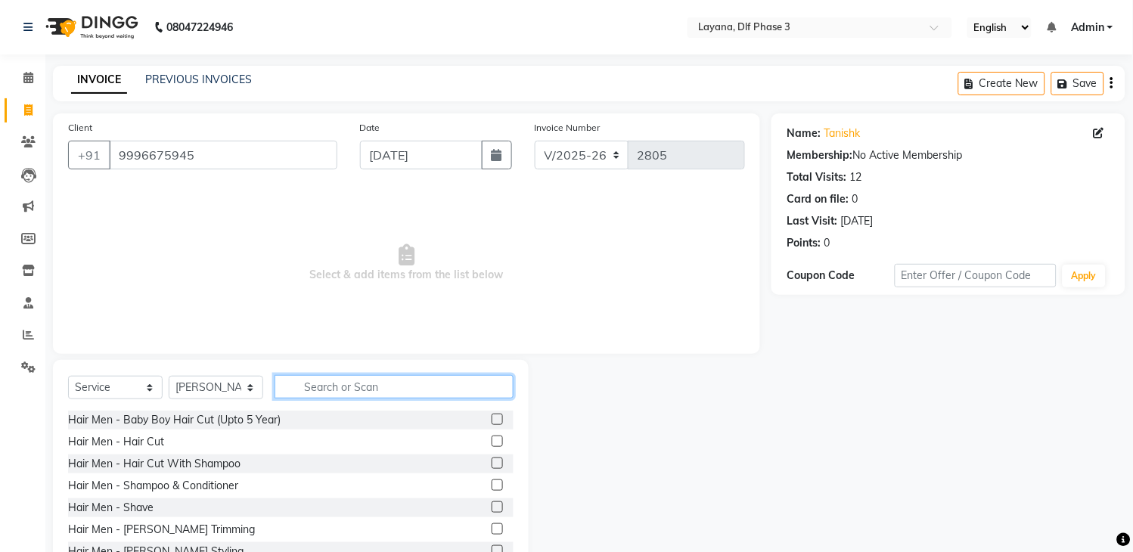
click at [358, 388] on input "text" at bounding box center [393, 386] width 239 height 23
click at [492, 460] on label at bounding box center [497, 462] width 11 height 11
click at [492, 460] on input "checkbox" at bounding box center [497, 464] width 10 height 10
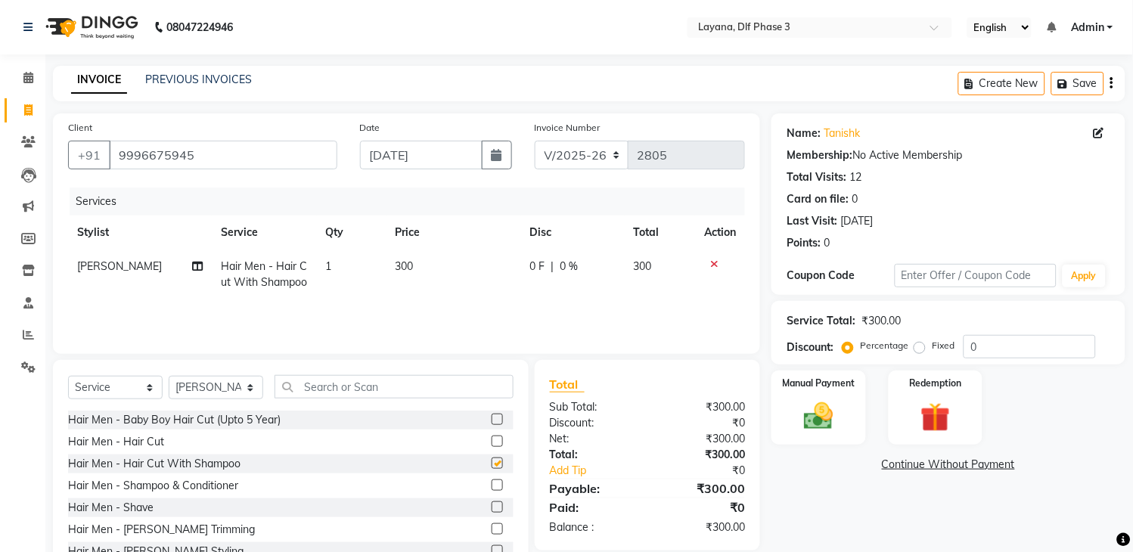
checkbox input "false"
click at [480, 391] on input "text" at bounding box center [393, 386] width 239 height 23
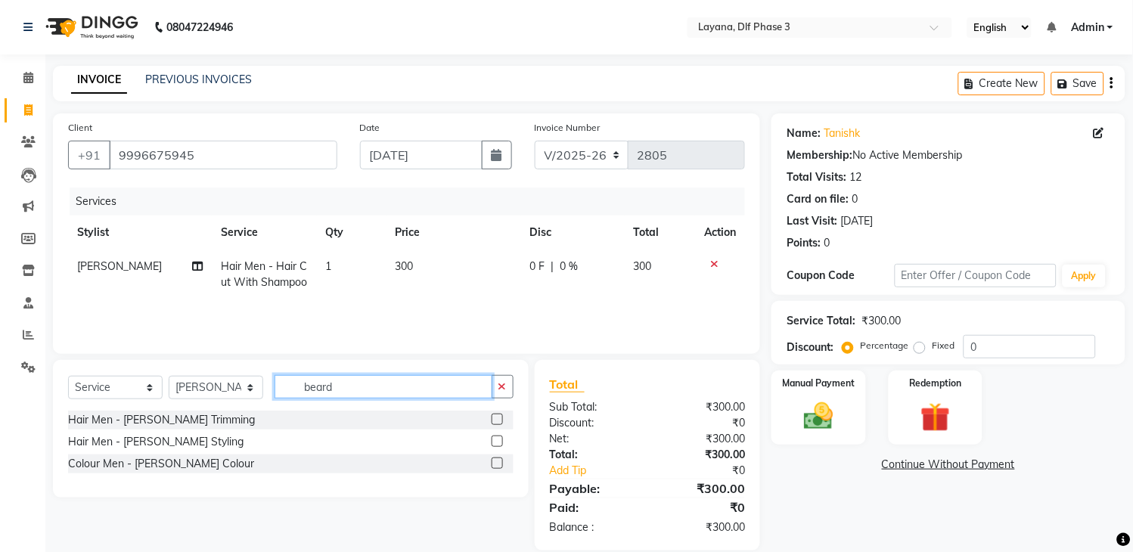
type input "beard"
click at [494, 436] on label at bounding box center [497, 441] width 11 height 11
click at [494, 437] on input "checkbox" at bounding box center [497, 442] width 10 height 10
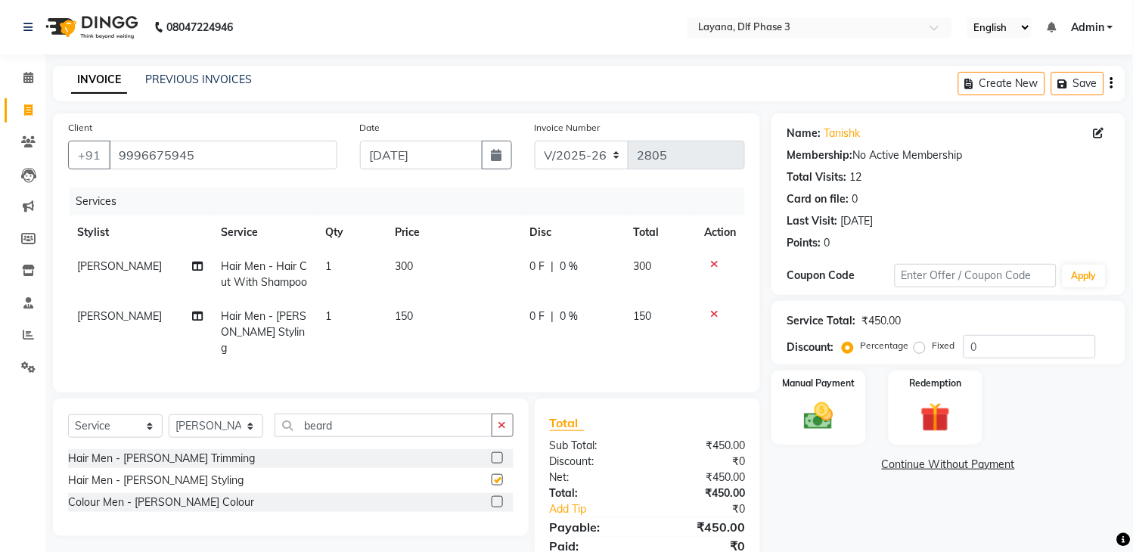
checkbox input "false"
click at [496, 417] on button "button" at bounding box center [503, 425] width 22 height 23
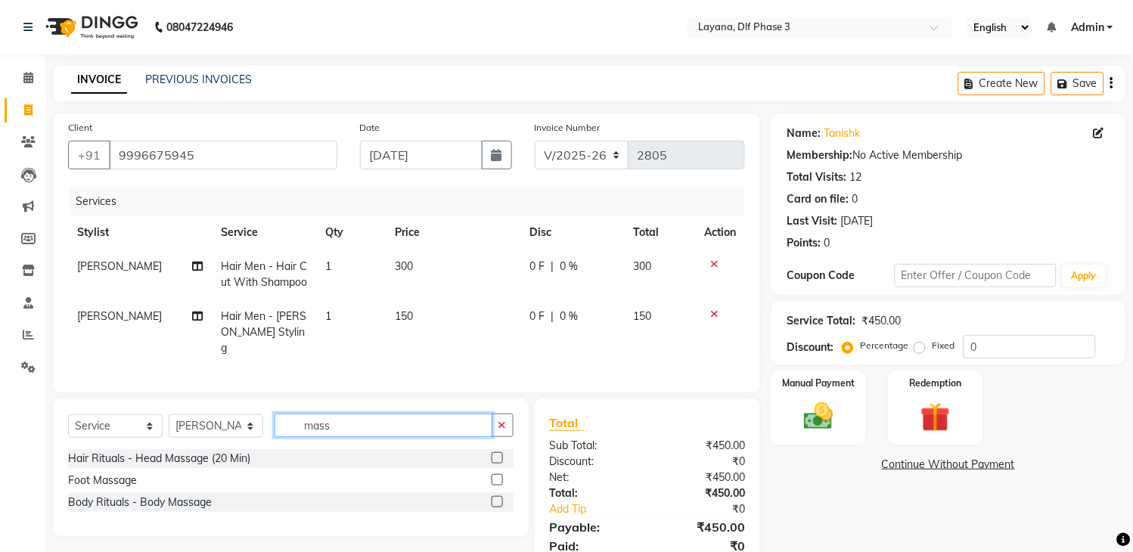
type input "mass"
click at [493, 455] on label at bounding box center [497, 457] width 11 height 11
click at [493, 455] on input "checkbox" at bounding box center [497, 459] width 10 height 10
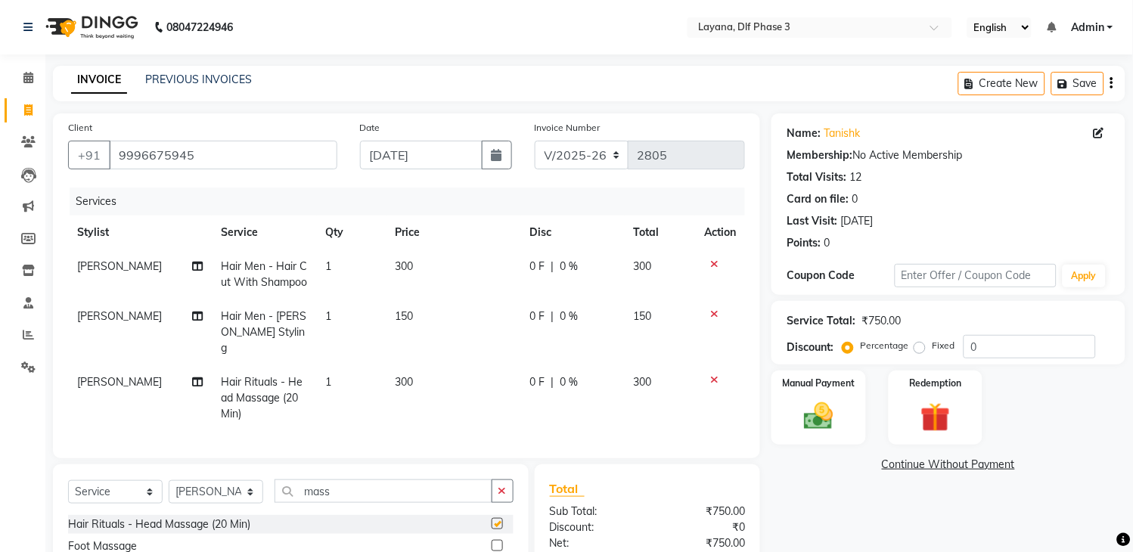
checkbox input "false"
click at [932, 343] on label "Fixed" at bounding box center [943, 346] width 23 height 14
click at [920, 343] on input "Fixed" at bounding box center [922, 345] width 11 height 11
radio input "true"
click at [983, 346] on input "0" at bounding box center [1029, 346] width 132 height 23
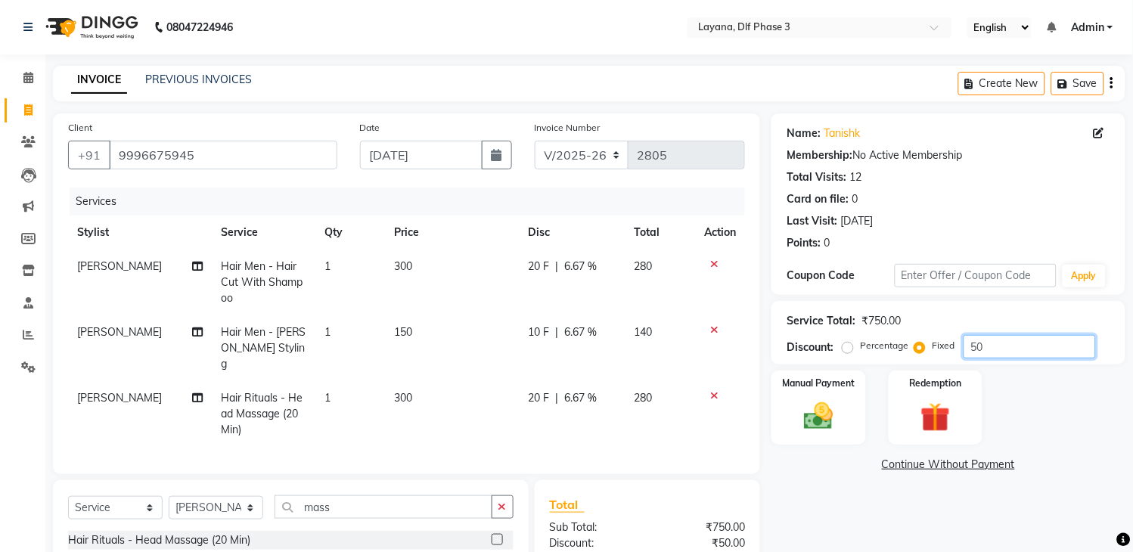
type input "50"
click at [998, 388] on div "Manual Payment Redemption" at bounding box center [948, 408] width 377 height 74
click at [836, 436] on div "Manual Payment" at bounding box center [819, 407] width 98 height 77
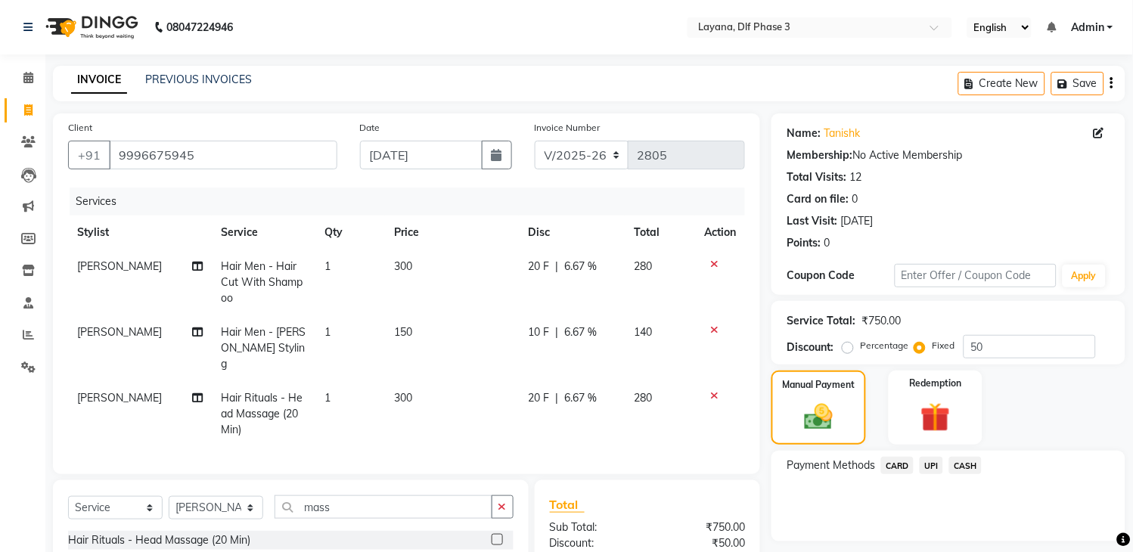
click at [108, 391] on span "[PERSON_NAME]" at bounding box center [119, 398] width 85 height 14
select select "57667"
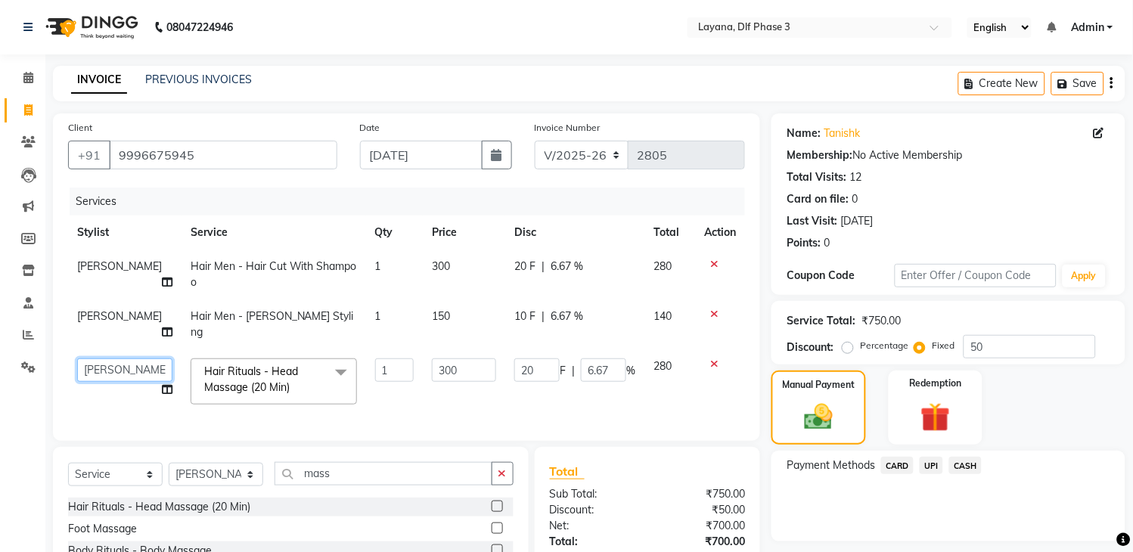
click at [113, 358] on select "Aakhil Attul [PERSON_NAME] [PERSON_NAME][DATE] [PERSON_NAME] [PERSON_NAME]" at bounding box center [124, 369] width 95 height 23
click at [927, 464] on span "UPI" at bounding box center [931, 465] width 23 height 17
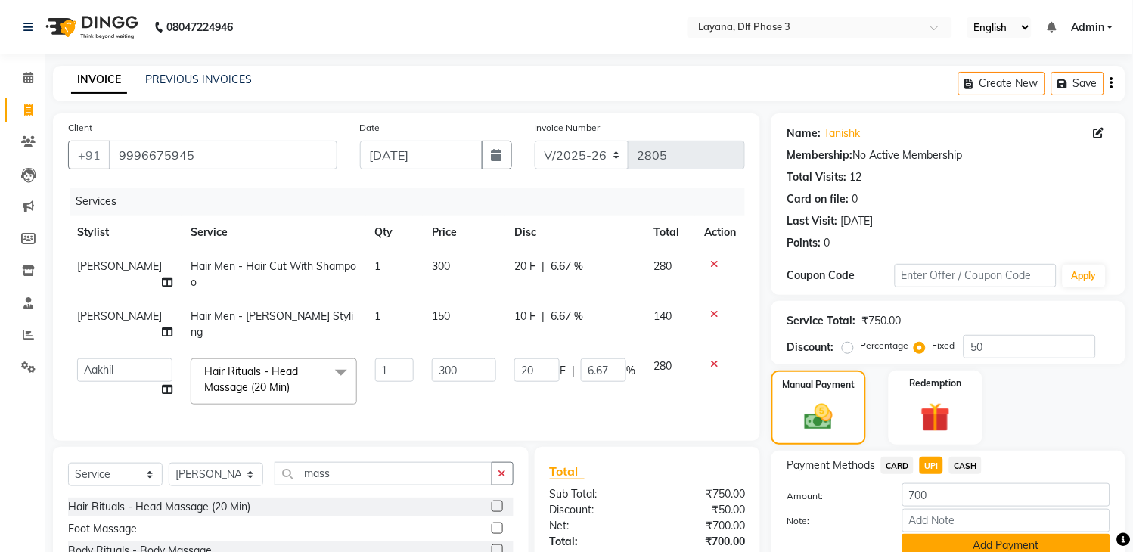
click at [1002, 541] on button "Add Payment" at bounding box center [1006, 545] width 208 height 23
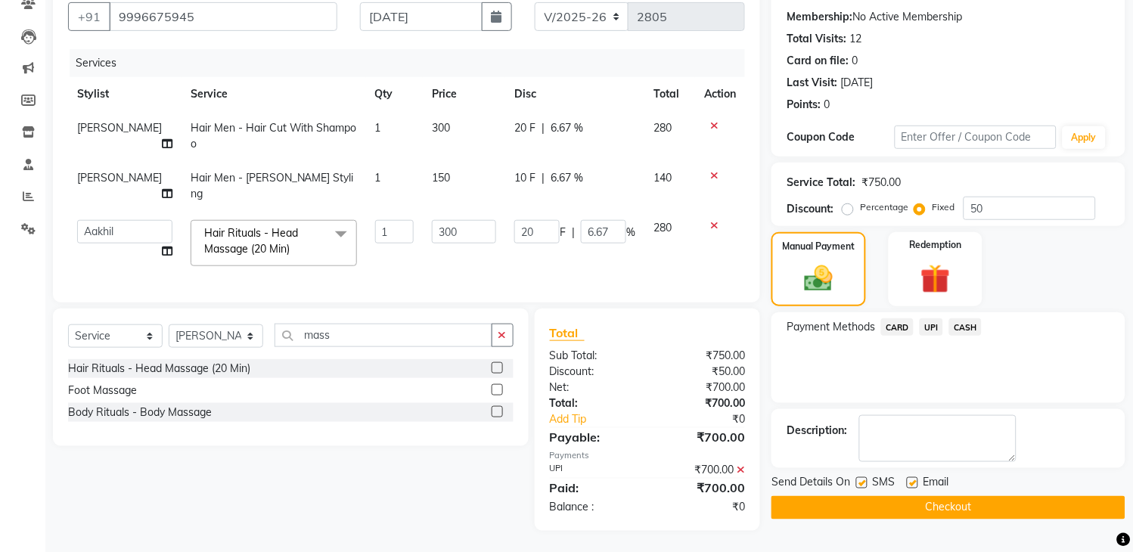
click at [867, 504] on button "Checkout" at bounding box center [948, 507] width 354 height 23
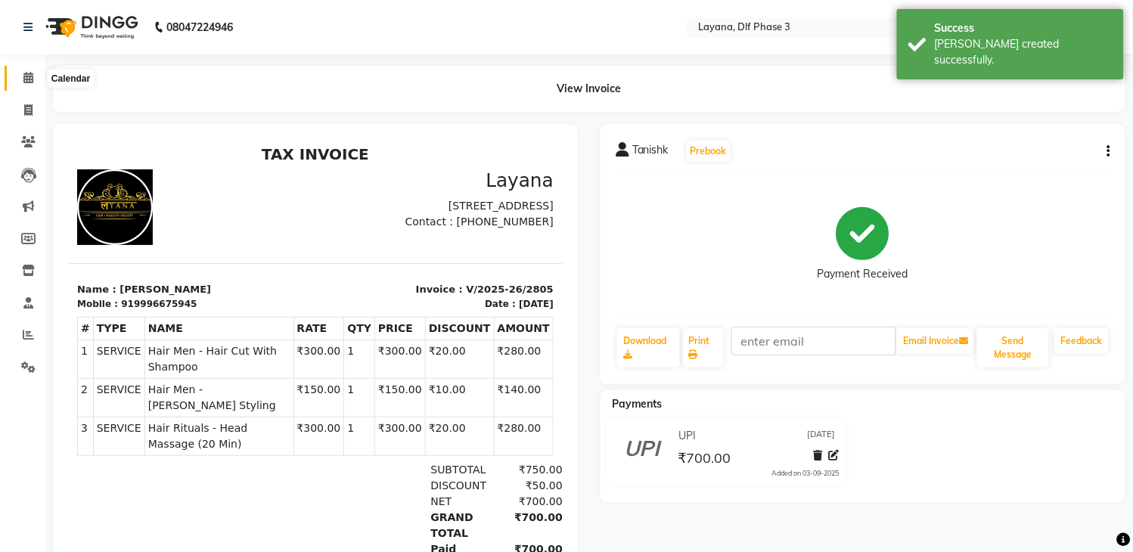
click at [20, 79] on span at bounding box center [28, 78] width 26 height 17
